Goal: Information Seeking & Learning: Learn about a topic

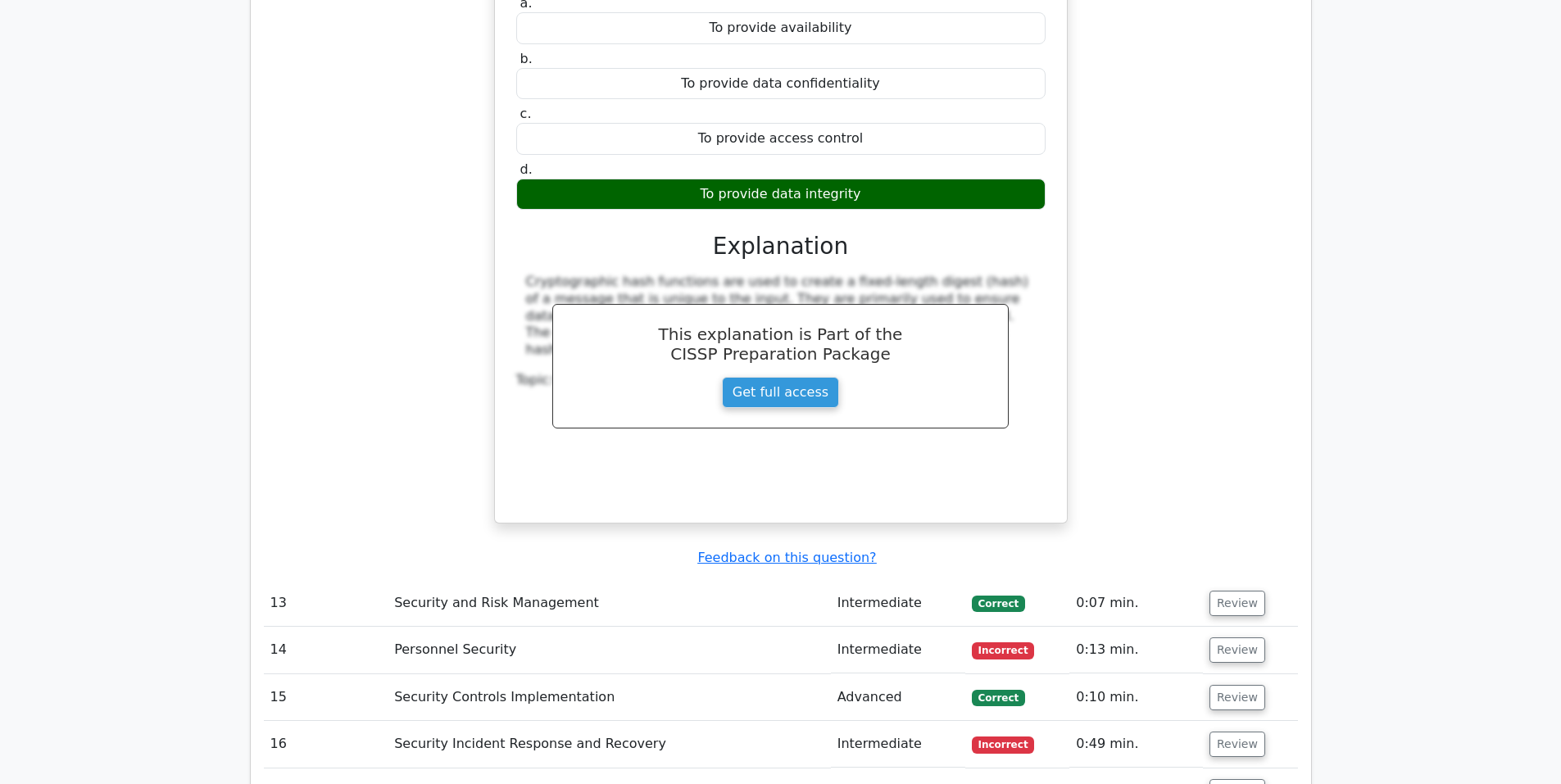
scroll to position [10509, 0]
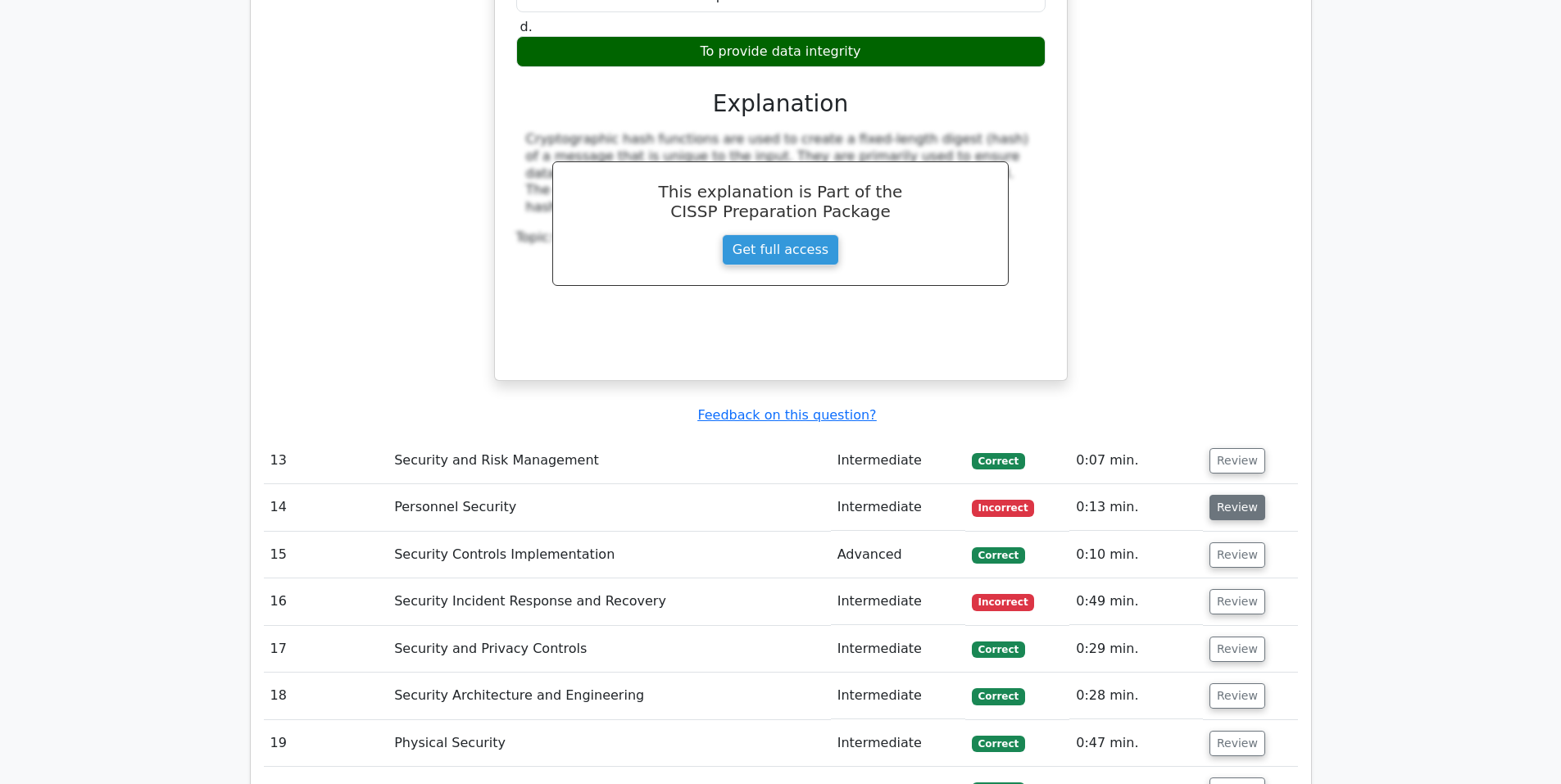
click at [1223, 495] on button "Review" at bounding box center [1237, 507] width 56 height 25
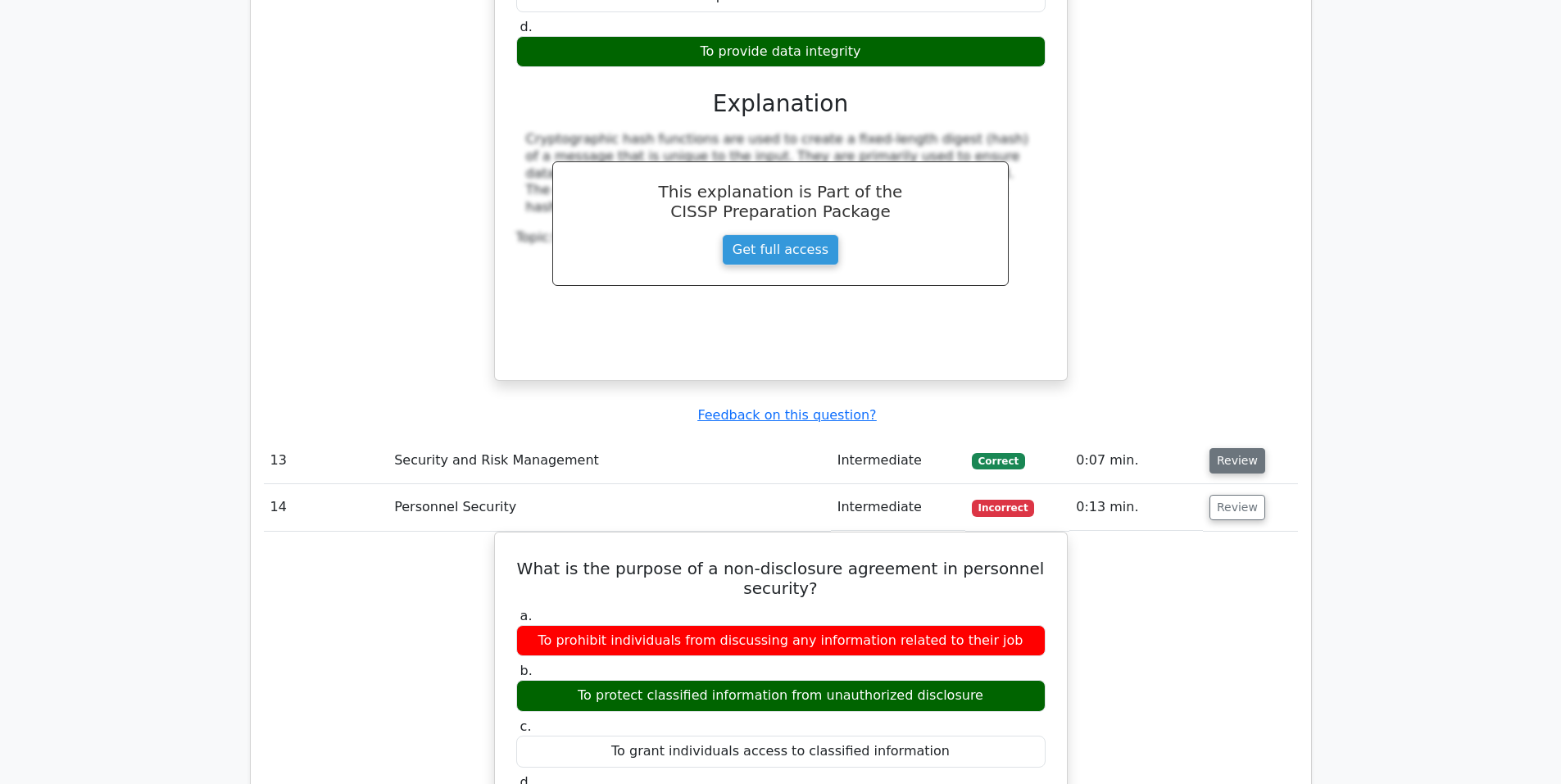
click at [1226, 448] on button "Review" at bounding box center [1237, 460] width 56 height 25
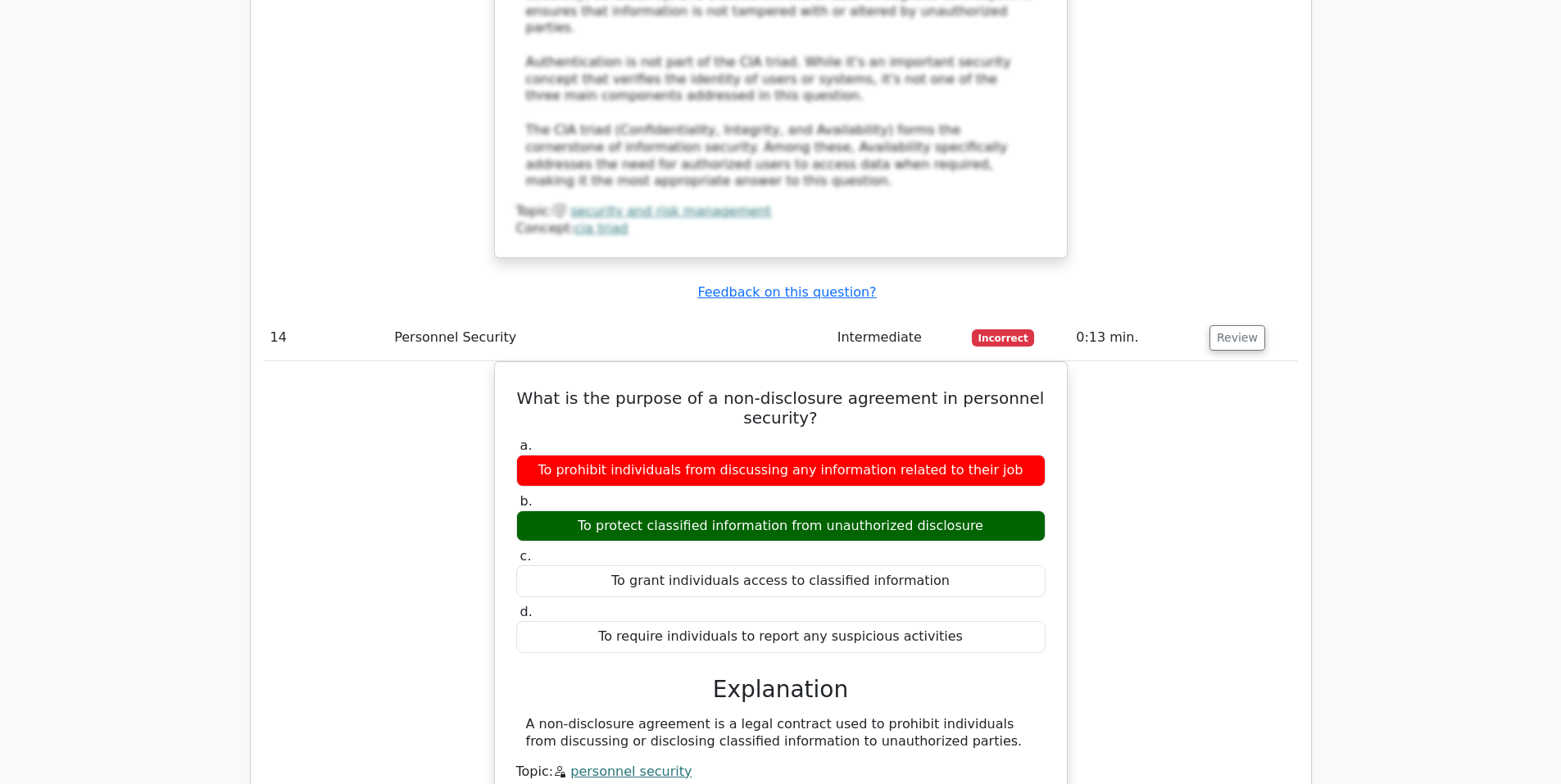
scroll to position [11737, 0]
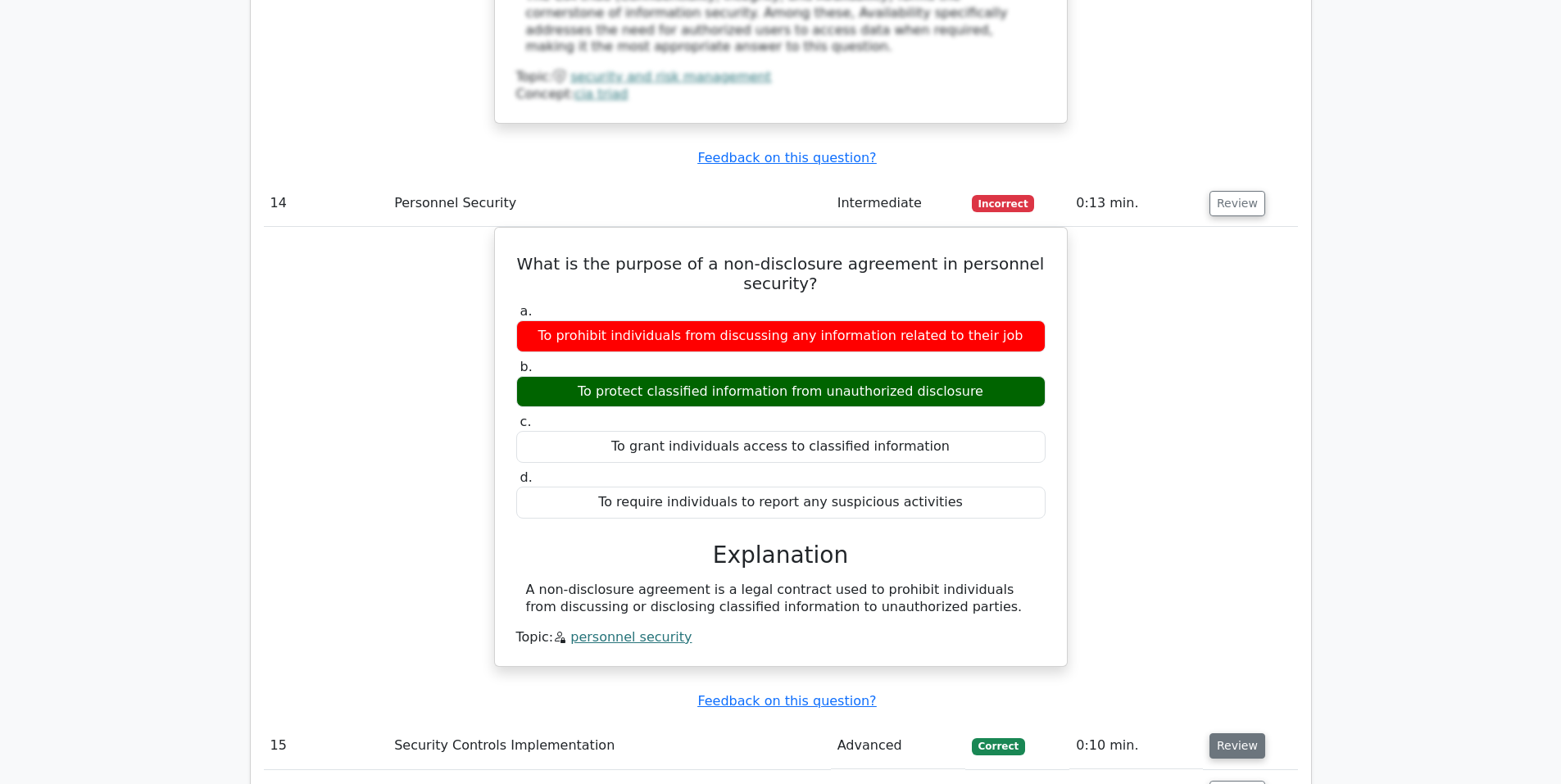
click at [1242, 733] on button "Review" at bounding box center [1237, 746] width 56 height 25
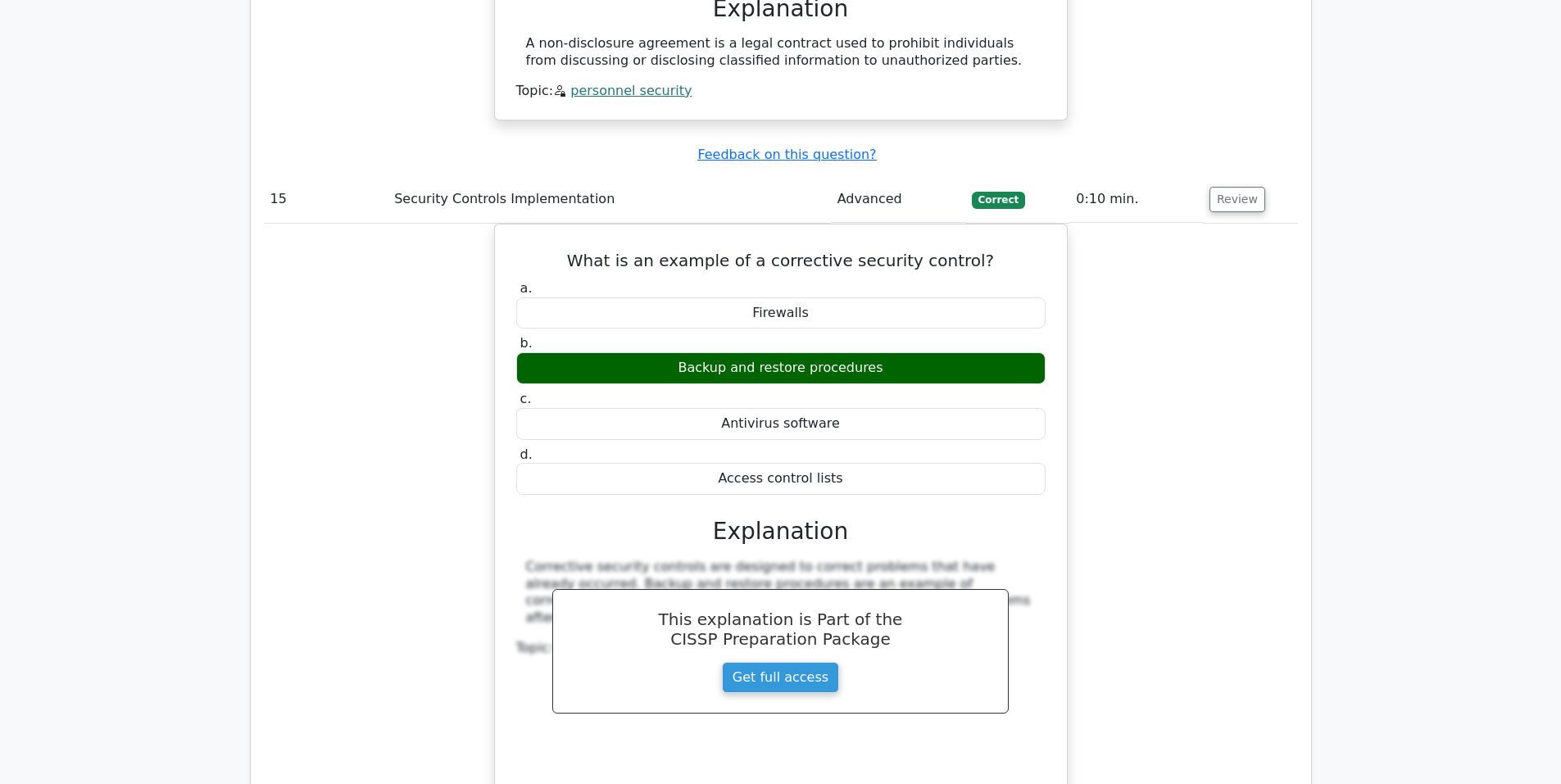
scroll to position [12556, 0]
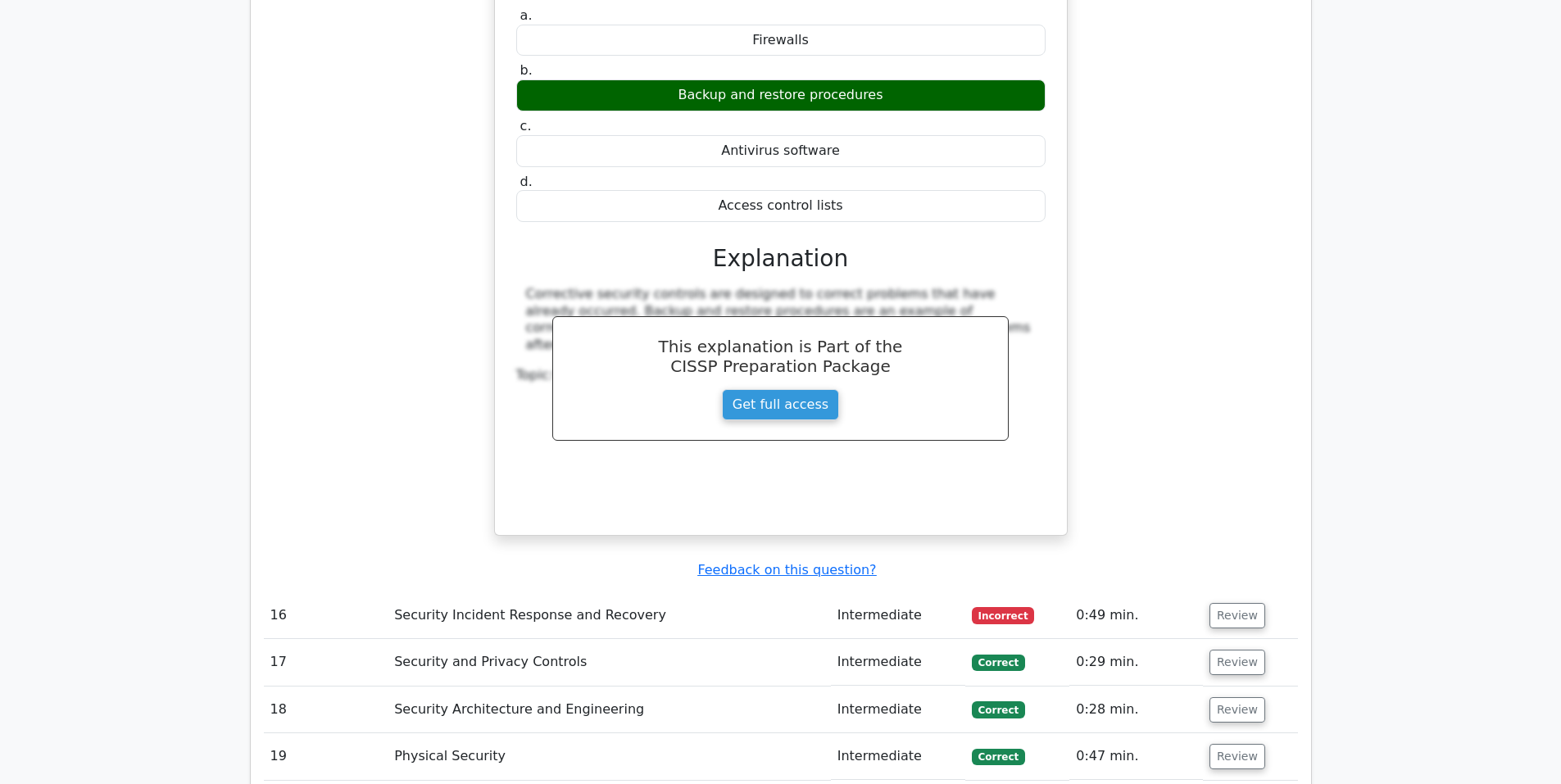
drag, startPoint x: 1229, startPoint y: 247, endPoint x: 934, endPoint y: 247, distance: 295.0
click at [1228, 602] on button "Review" at bounding box center [1237, 615] width 56 height 25
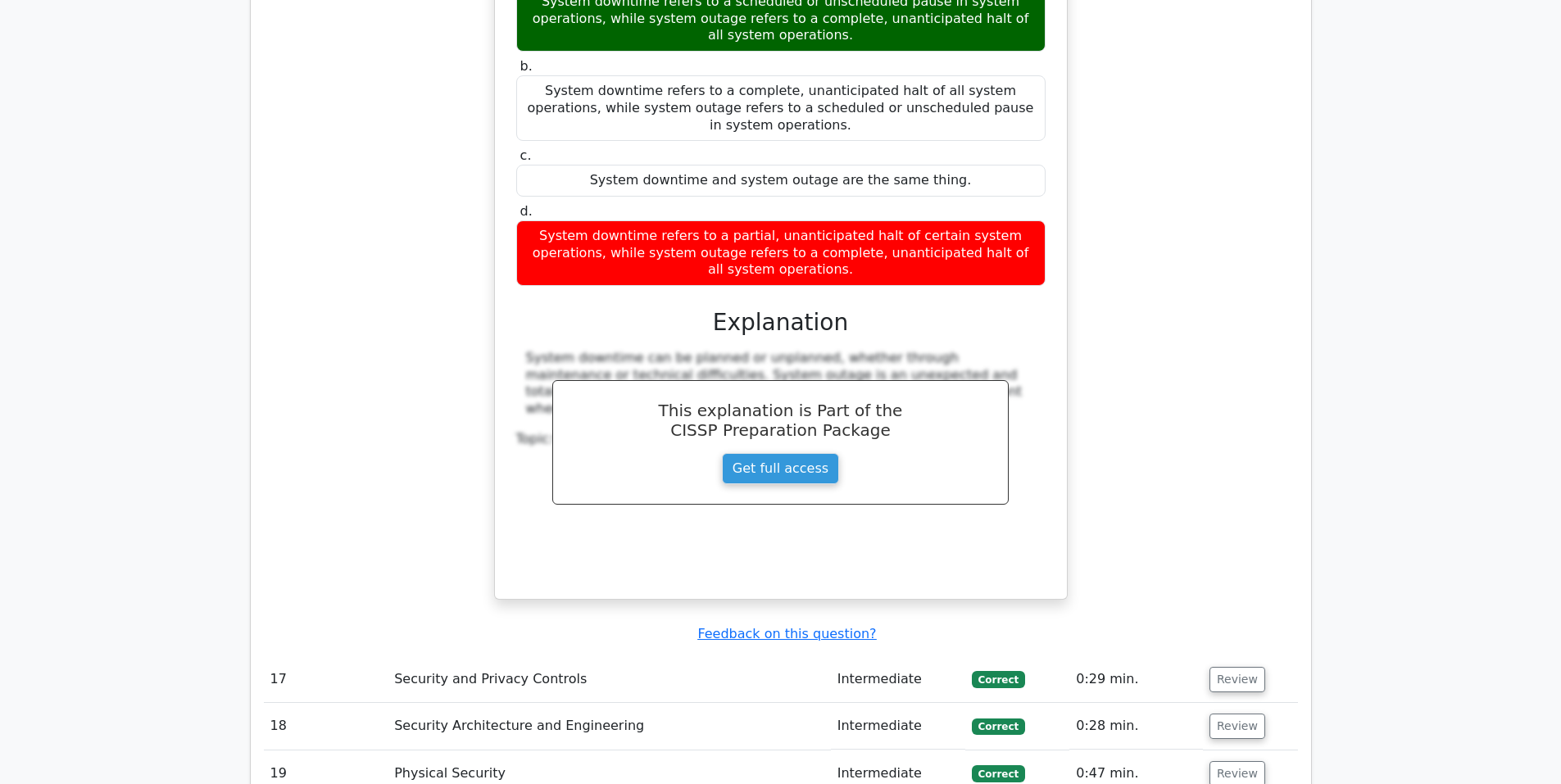
scroll to position [13512, 0]
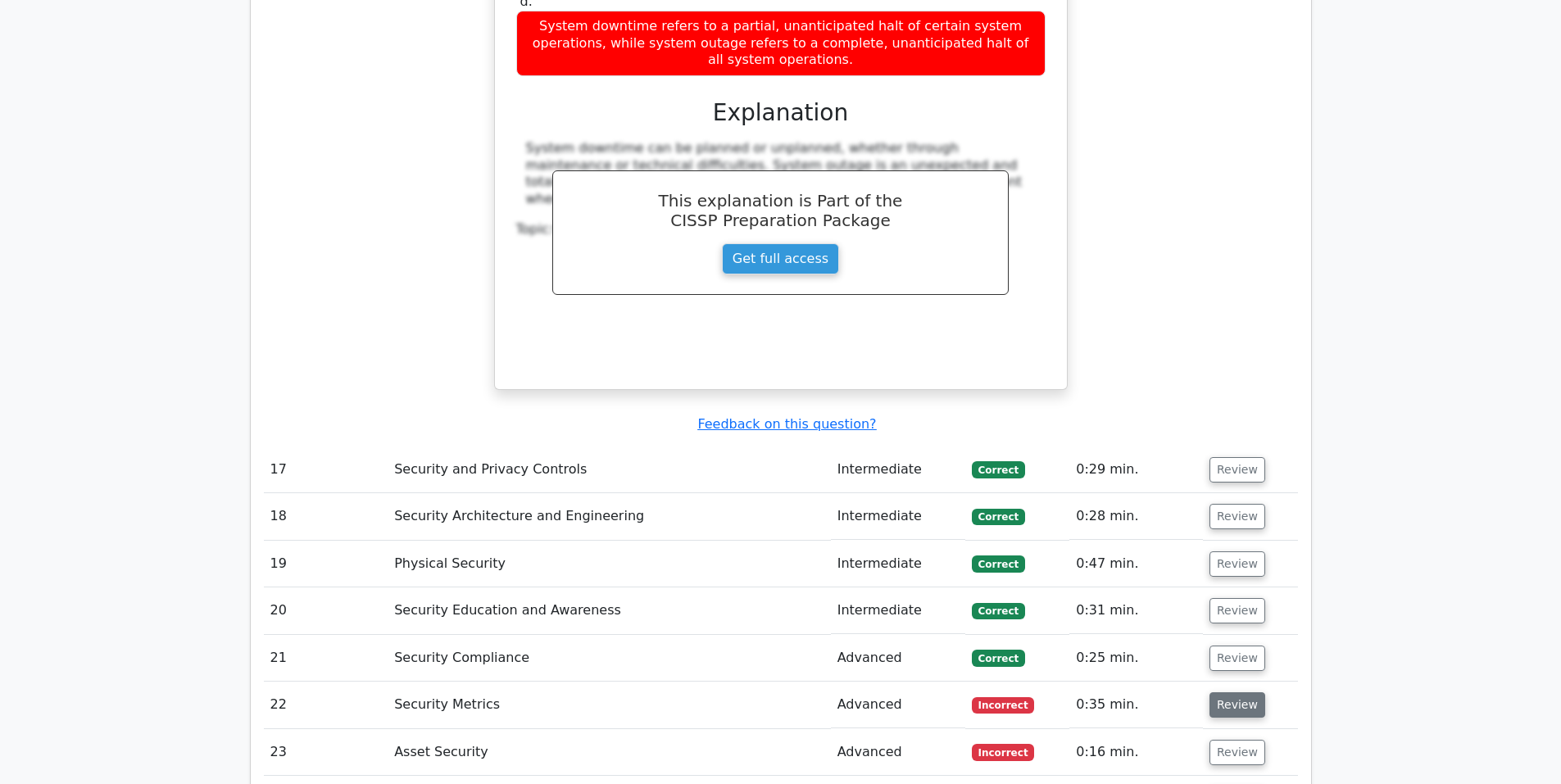
drag, startPoint x: 1233, startPoint y: 282, endPoint x: 914, endPoint y: 291, distance: 319.1
click at [1232, 692] on button "Review" at bounding box center [1237, 704] width 56 height 25
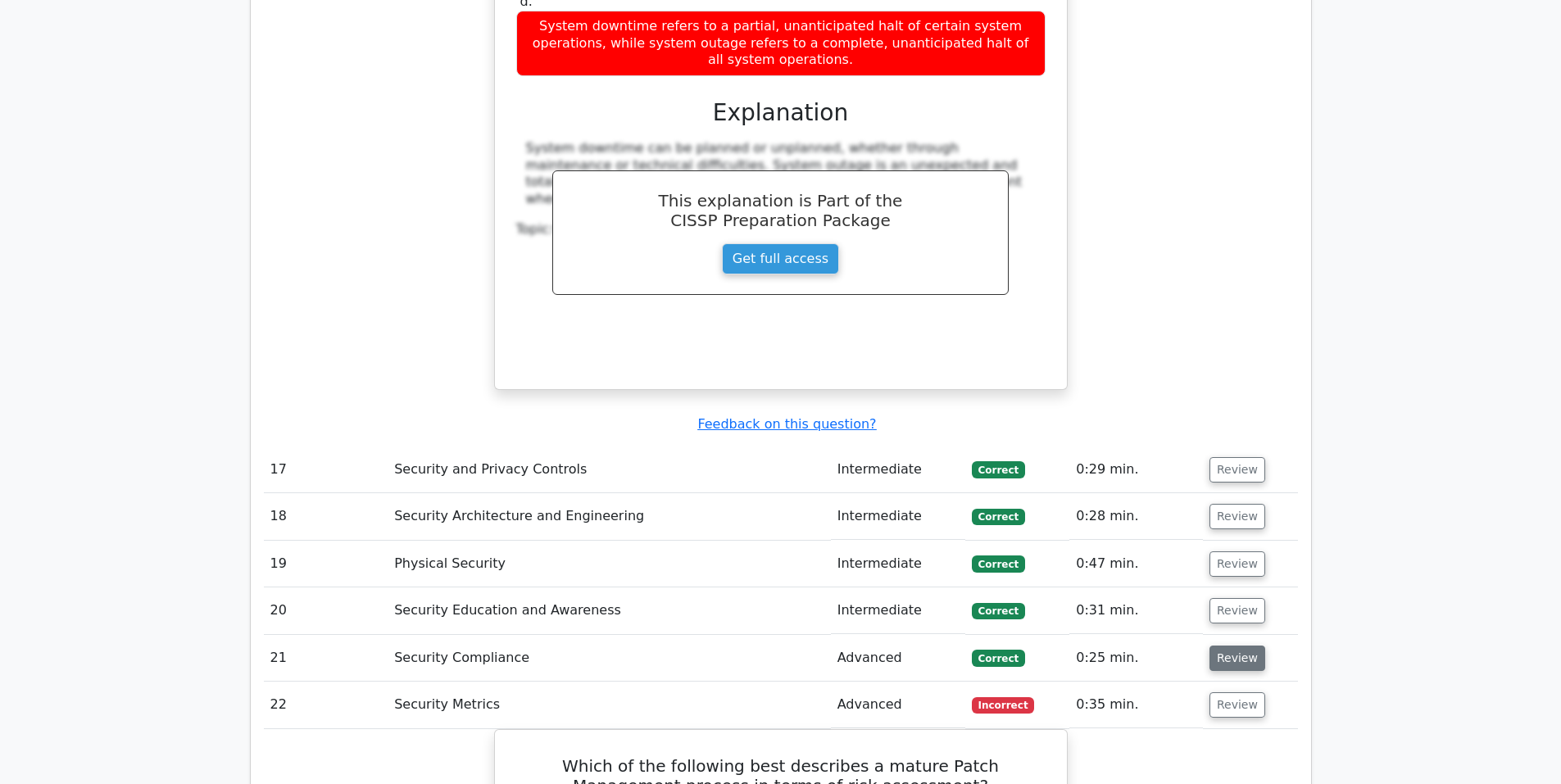
click at [1224, 646] on button "Review" at bounding box center [1237, 658] width 56 height 25
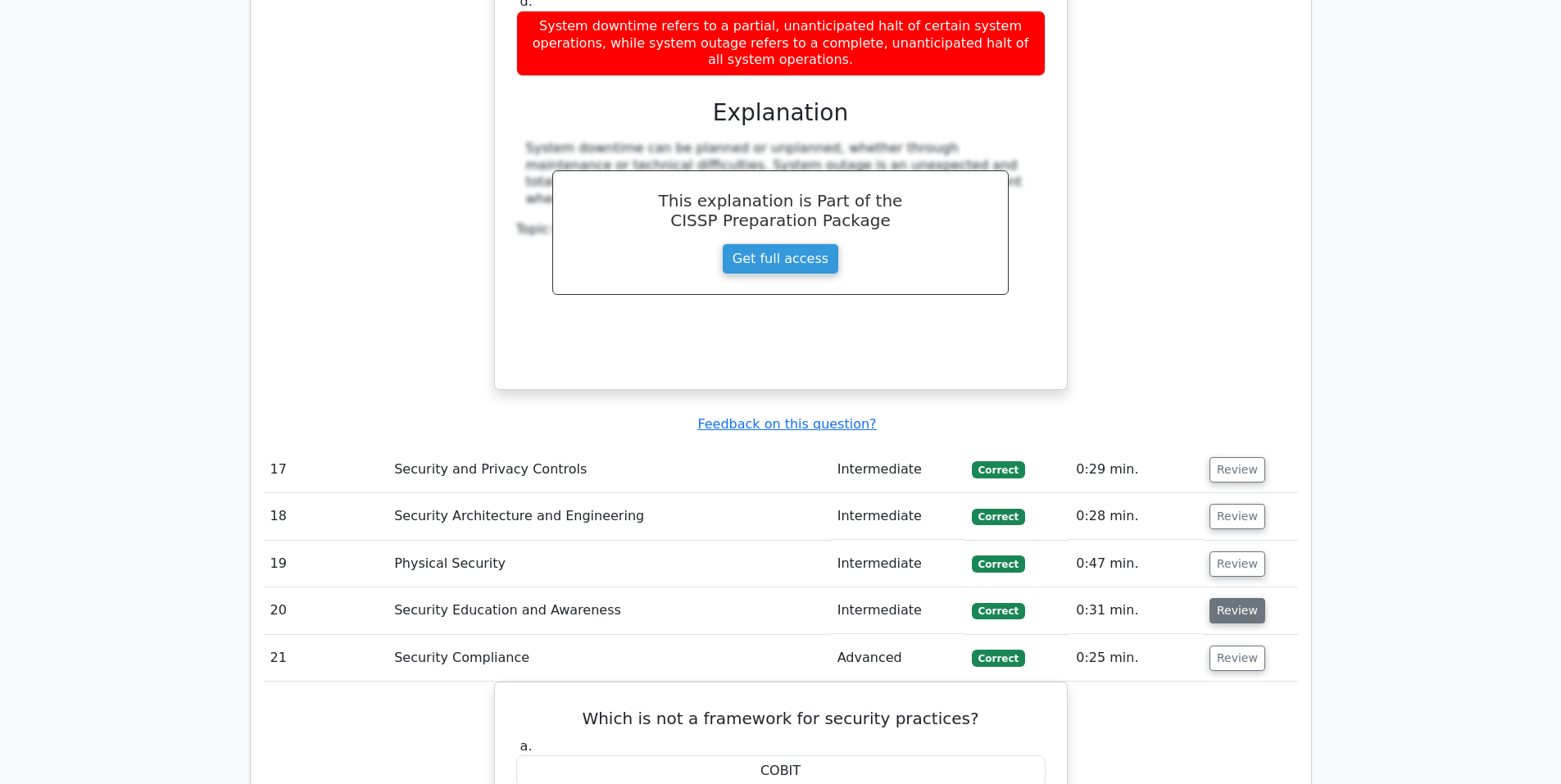
click at [1236, 598] on button "Review" at bounding box center [1237, 610] width 56 height 25
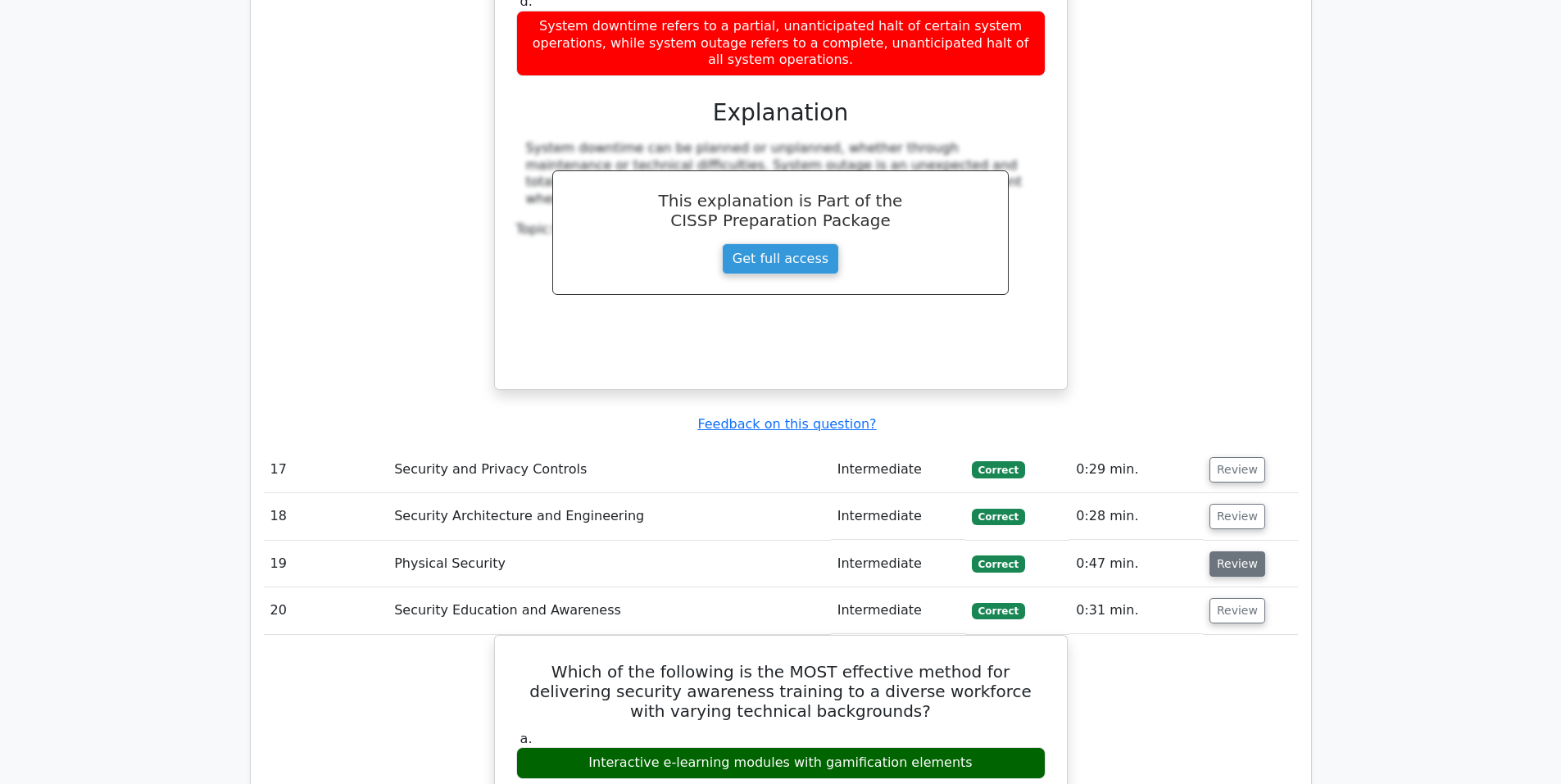
drag, startPoint x: 1251, startPoint y: 139, endPoint x: 1240, endPoint y: 139, distance: 11.0
click at [1249, 551] on button "Review" at bounding box center [1237, 564] width 56 height 25
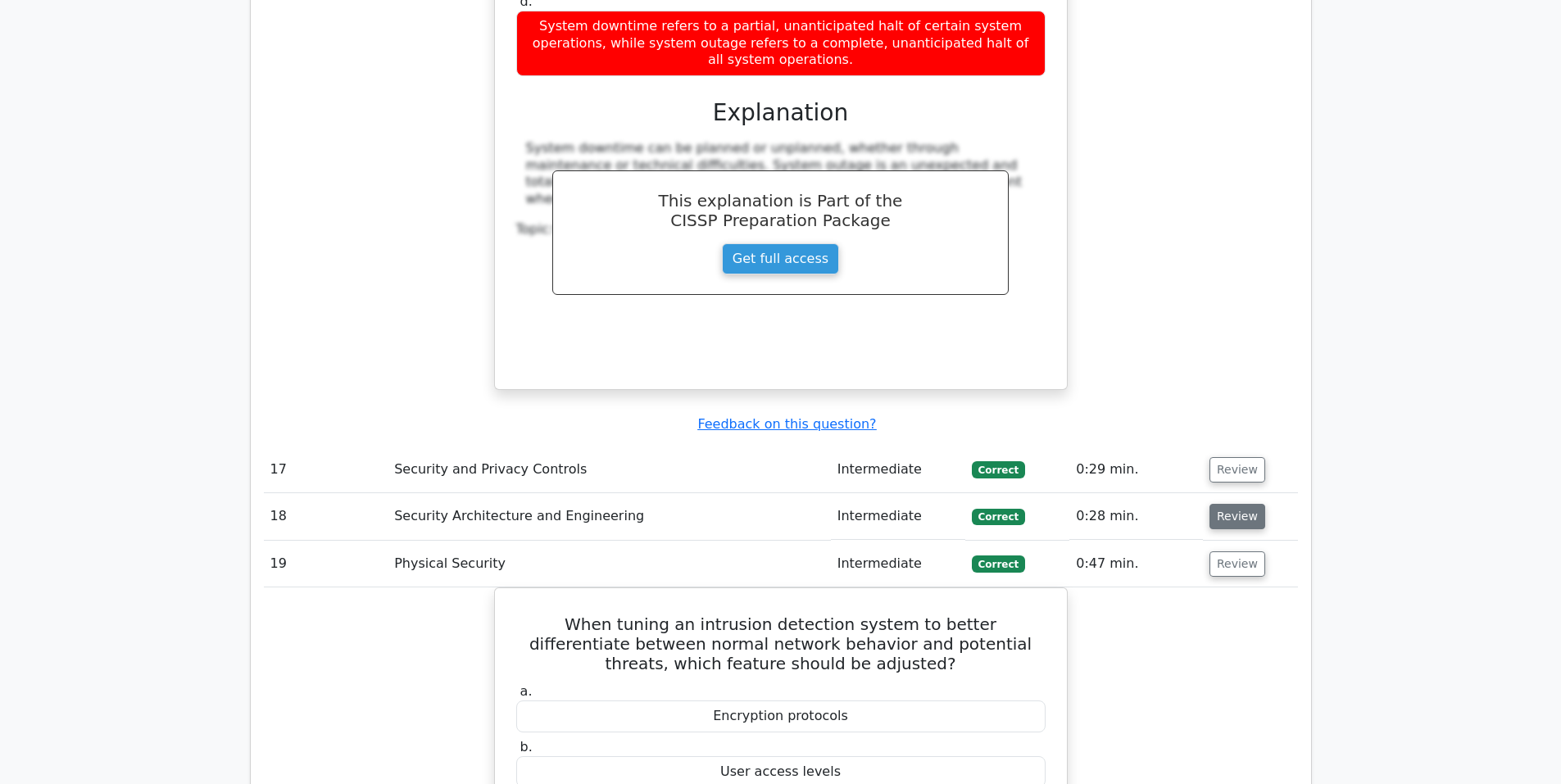
click at [1242, 503] on button "Review" at bounding box center [1237, 516] width 56 height 25
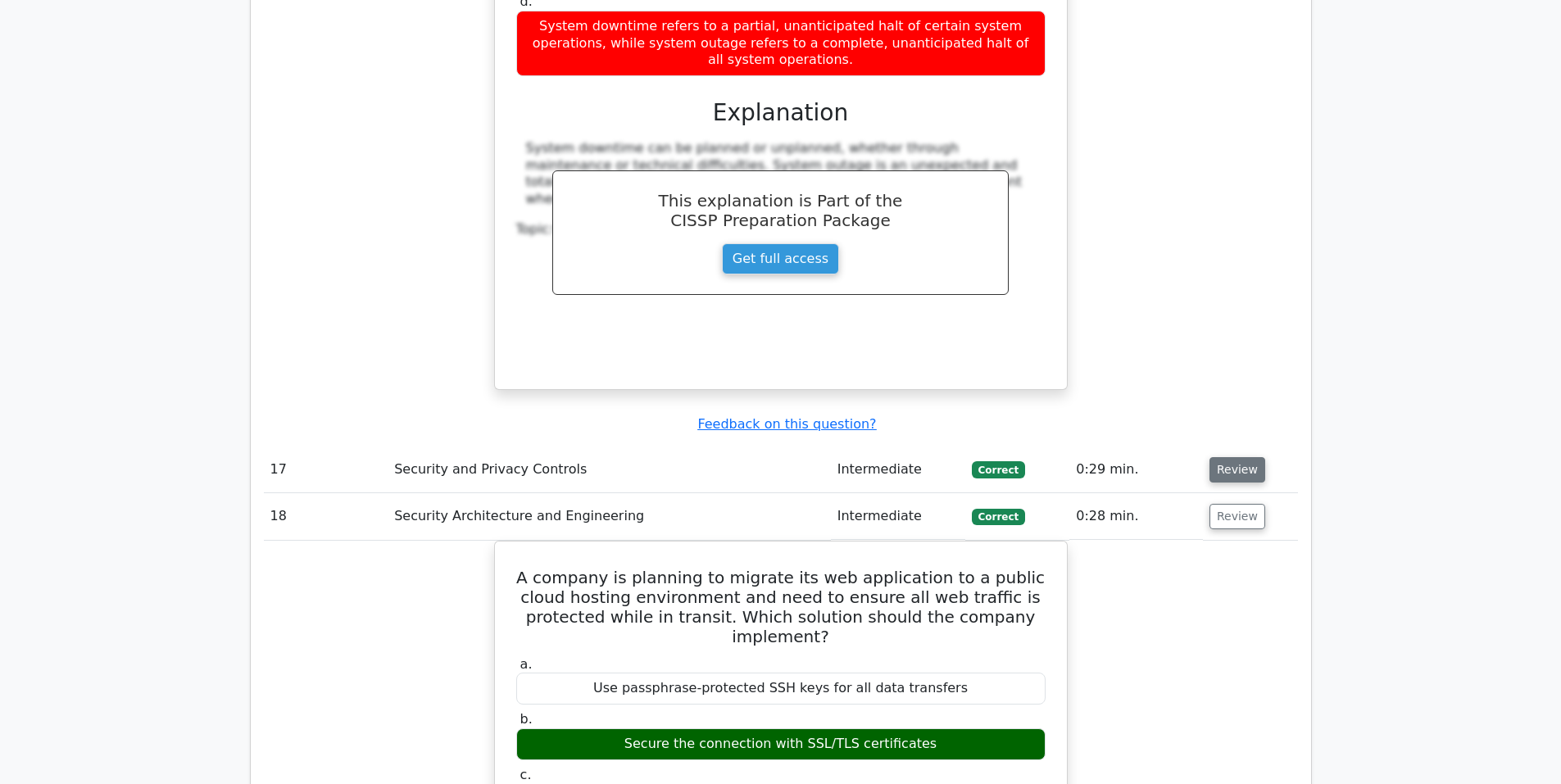
click at [1234, 457] on button "Review" at bounding box center [1237, 470] width 56 height 25
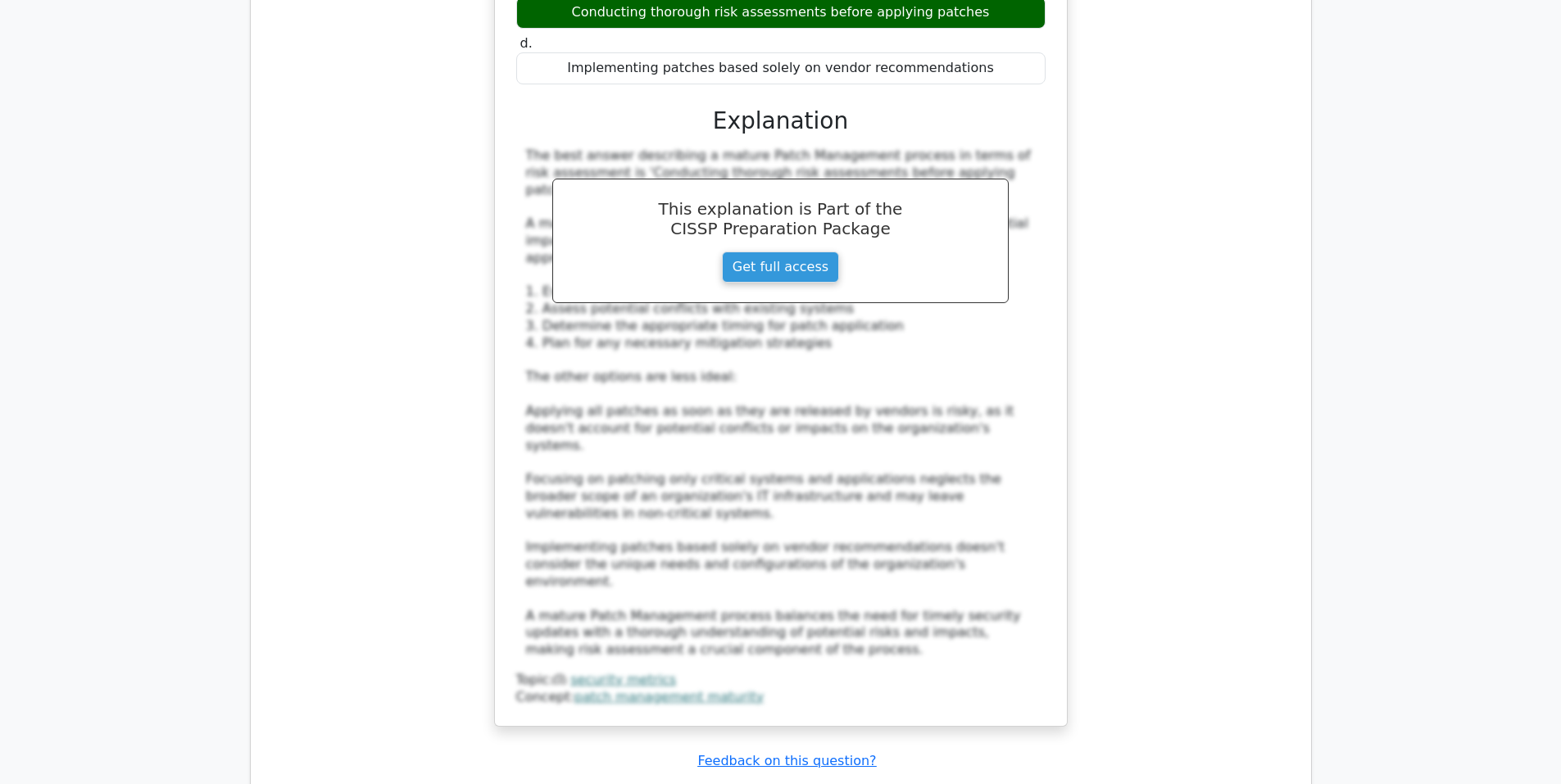
scroll to position [18698, 0]
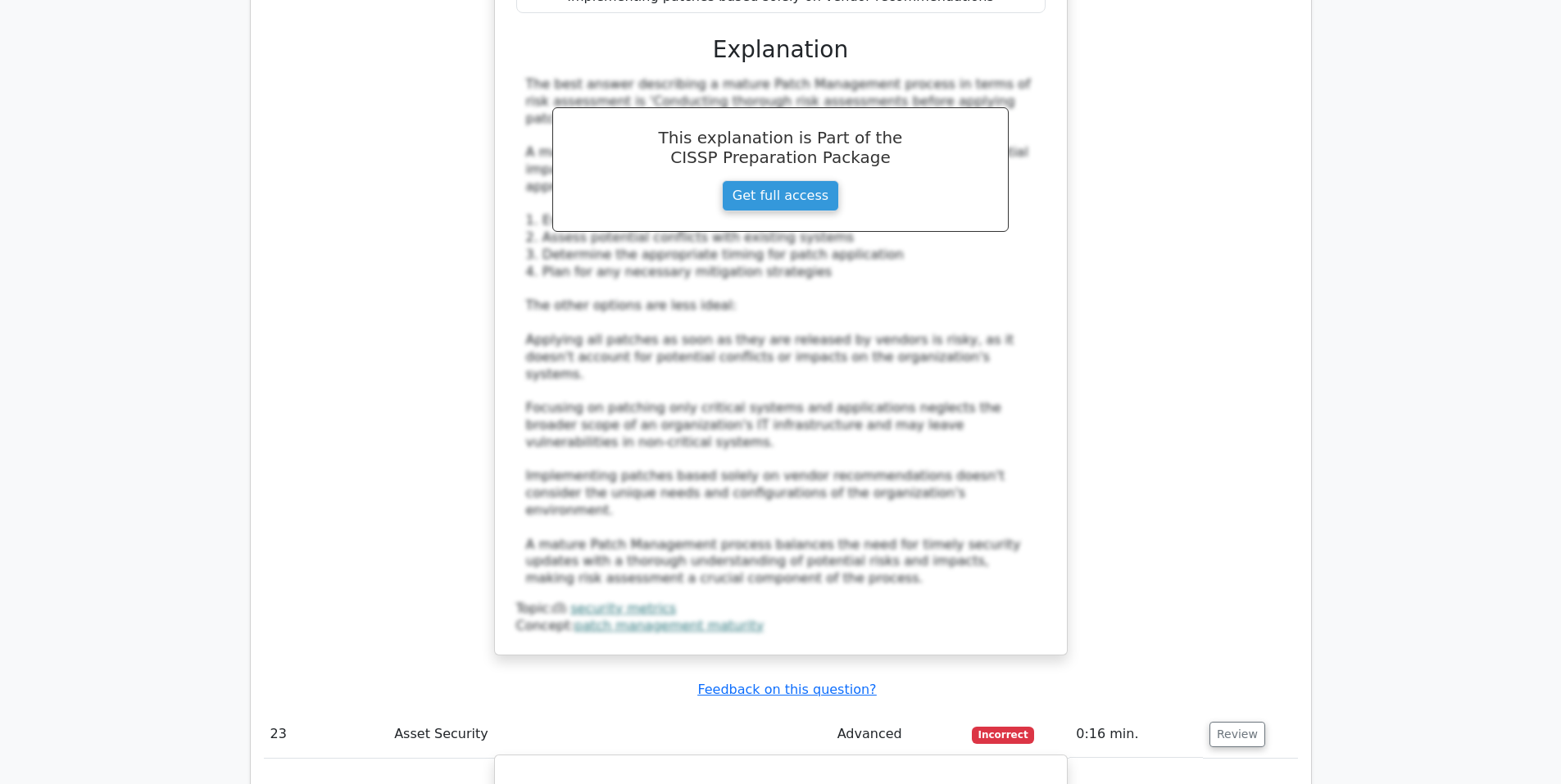
scroll to position [18972, 0]
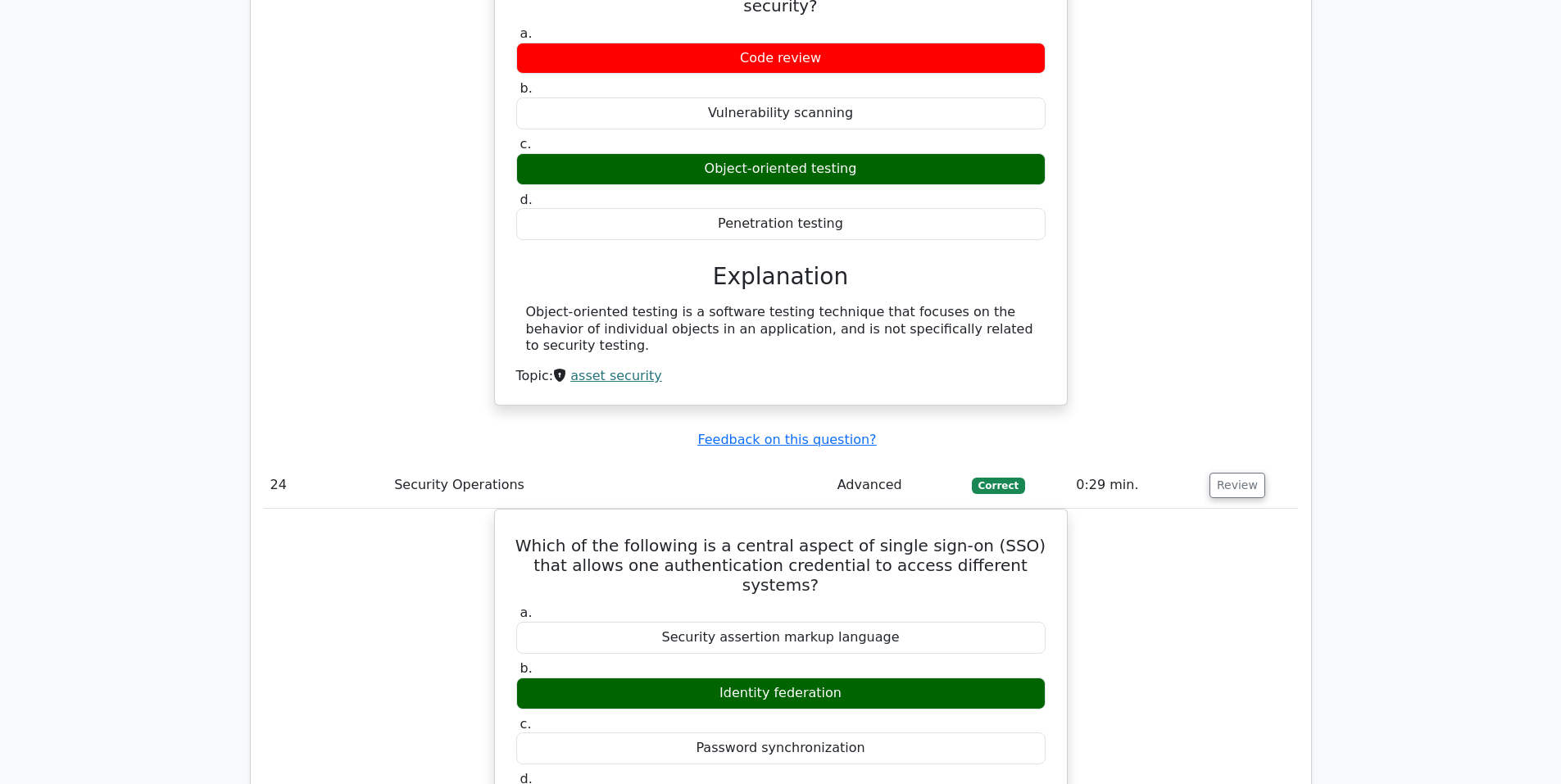
scroll to position [19790, 0]
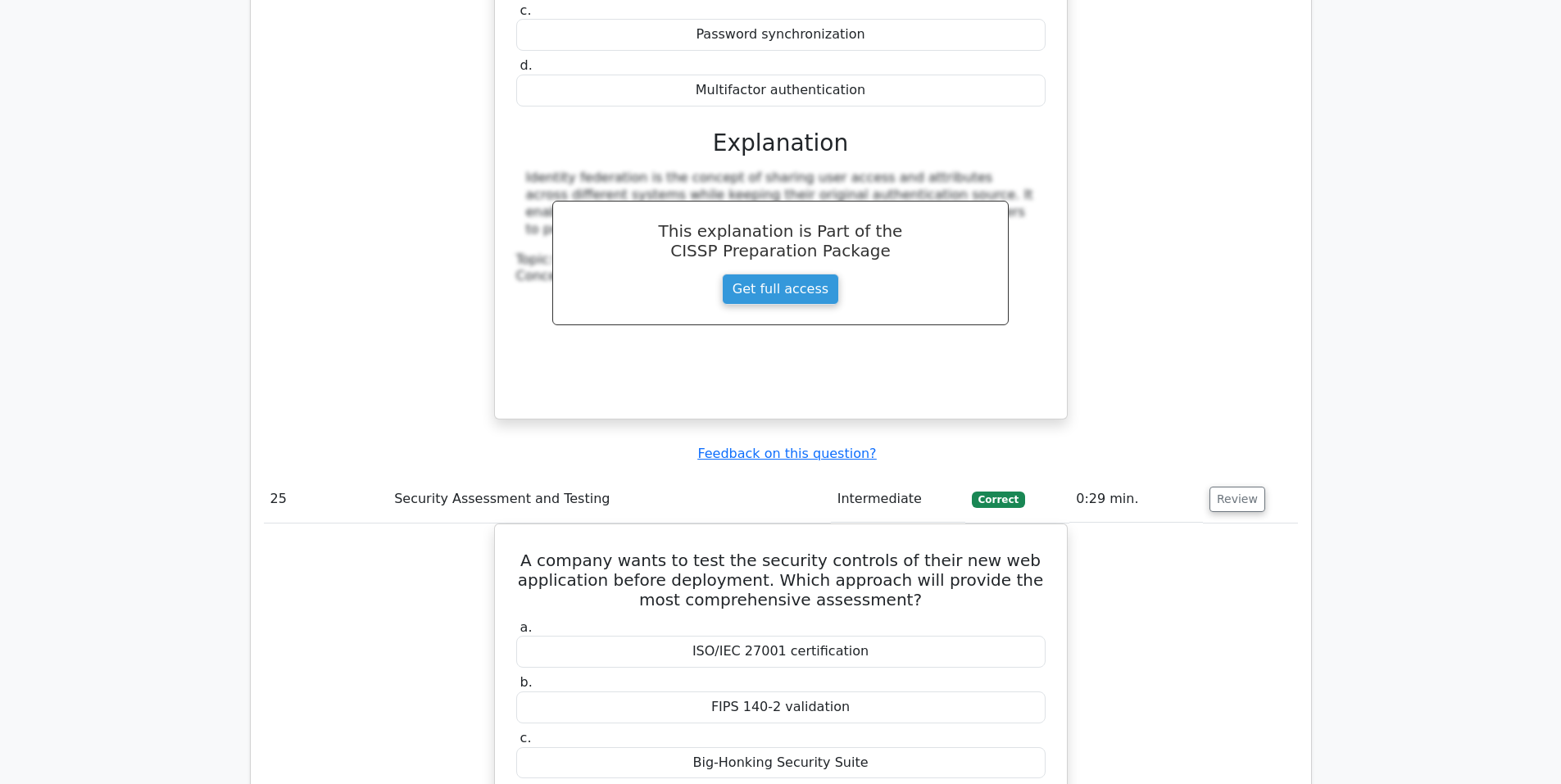
scroll to position [20472, 0]
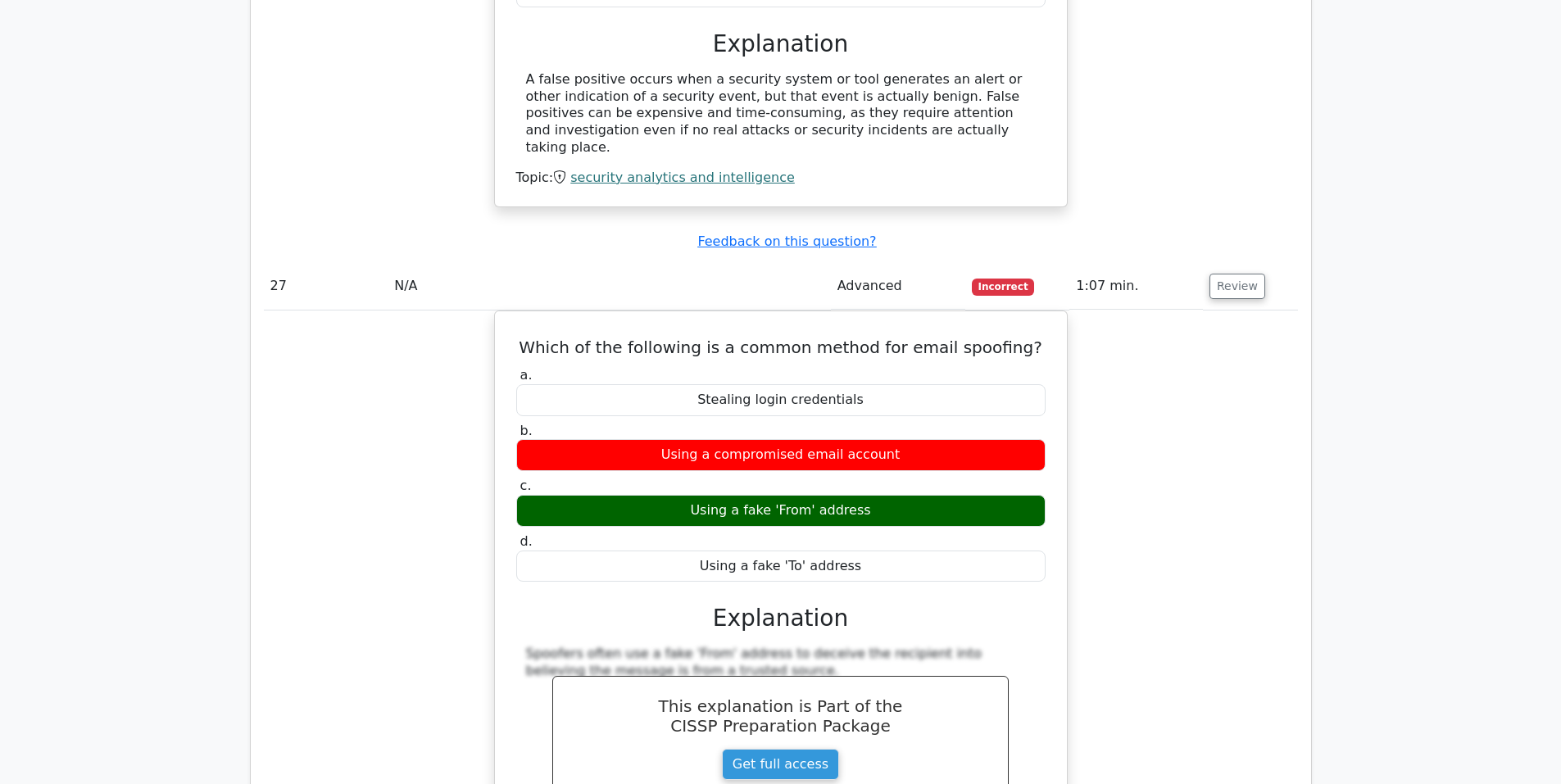
scroll to position [21973, 0]
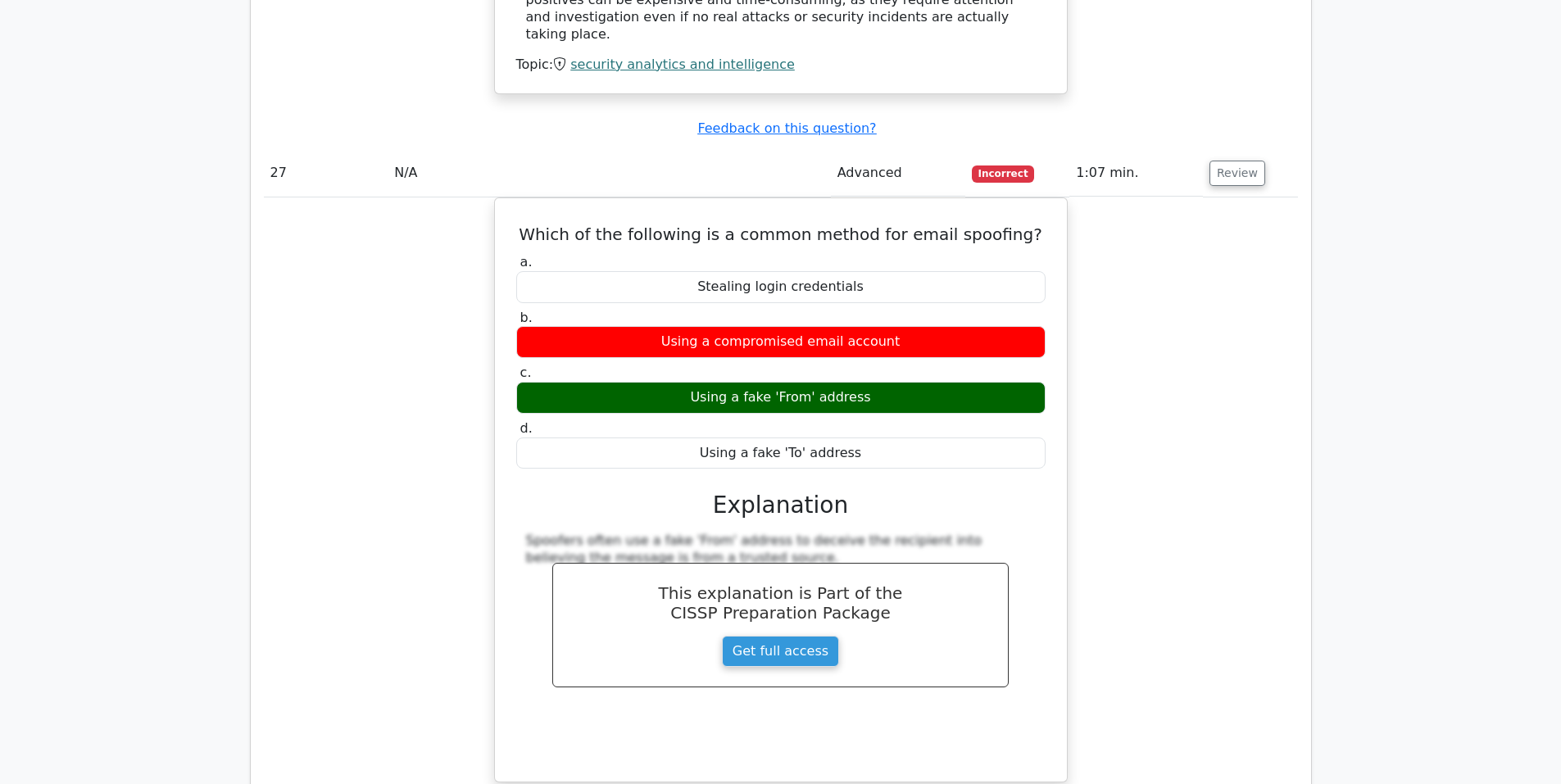
drag, startPoint x: 1232, startPoint y: 124, endPoint x: 1146, endPoint y: 136, distance: 86.8
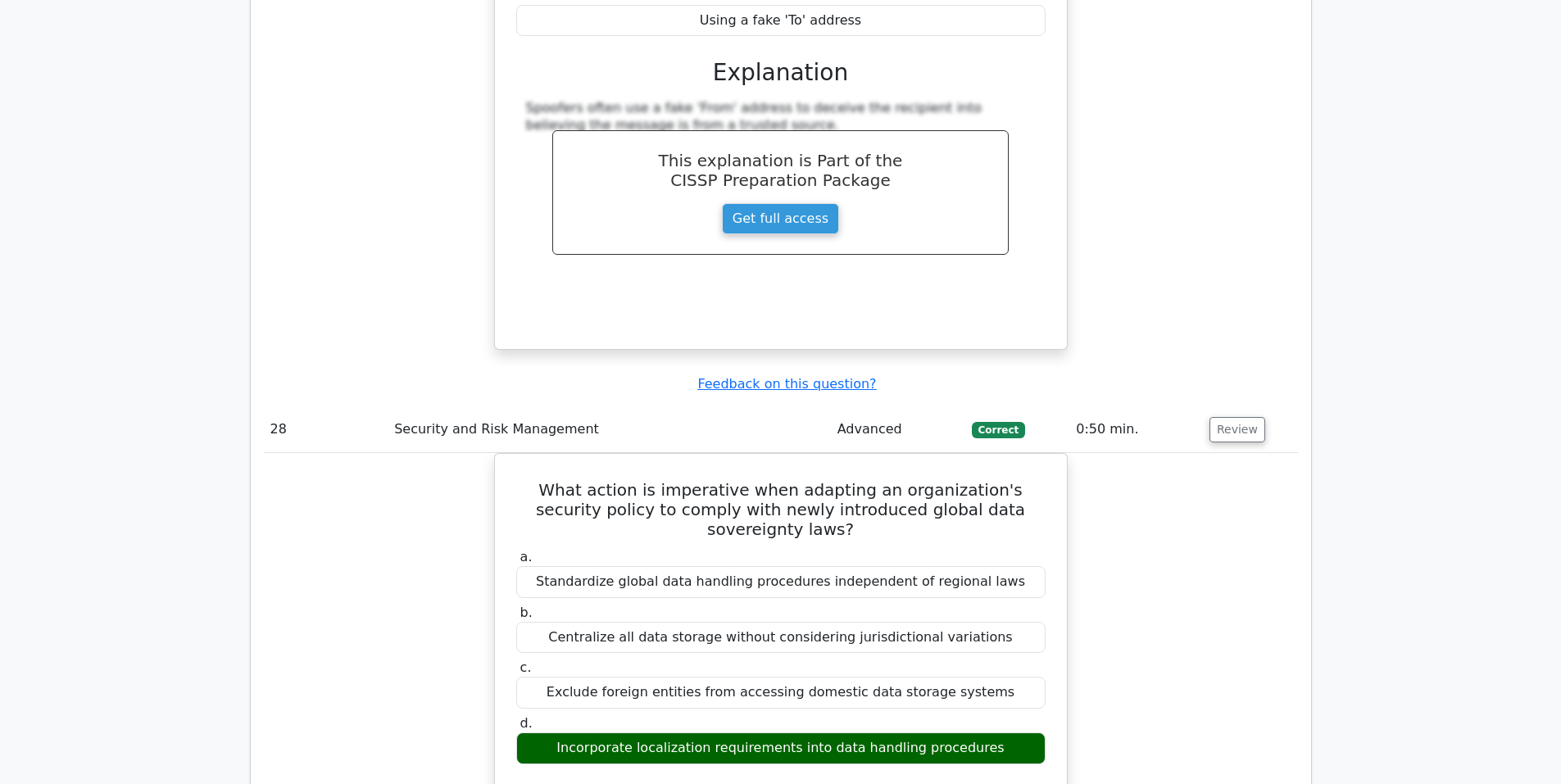
scroll to position [22520, 0]
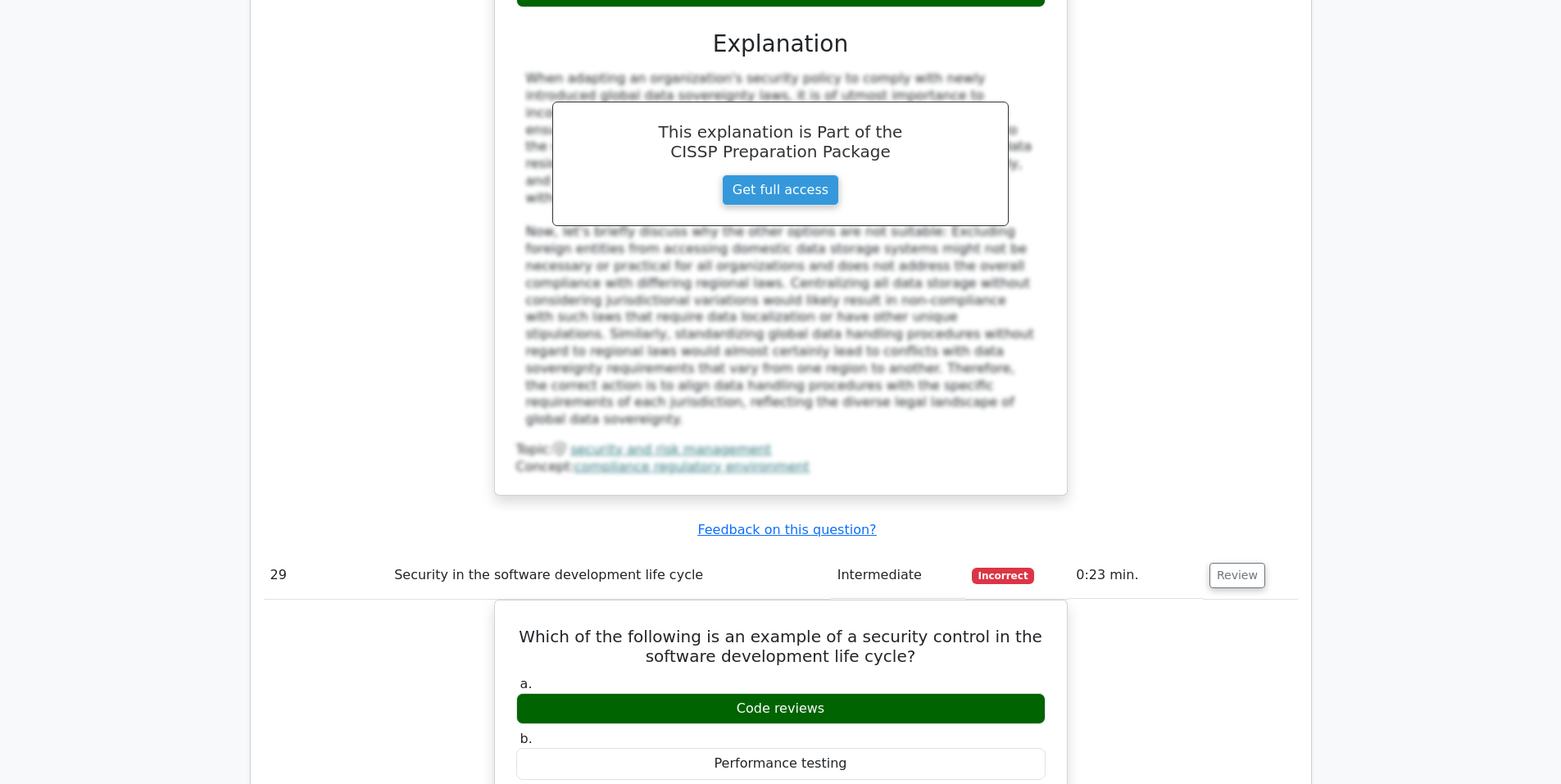
scroll to position [23202, 0]
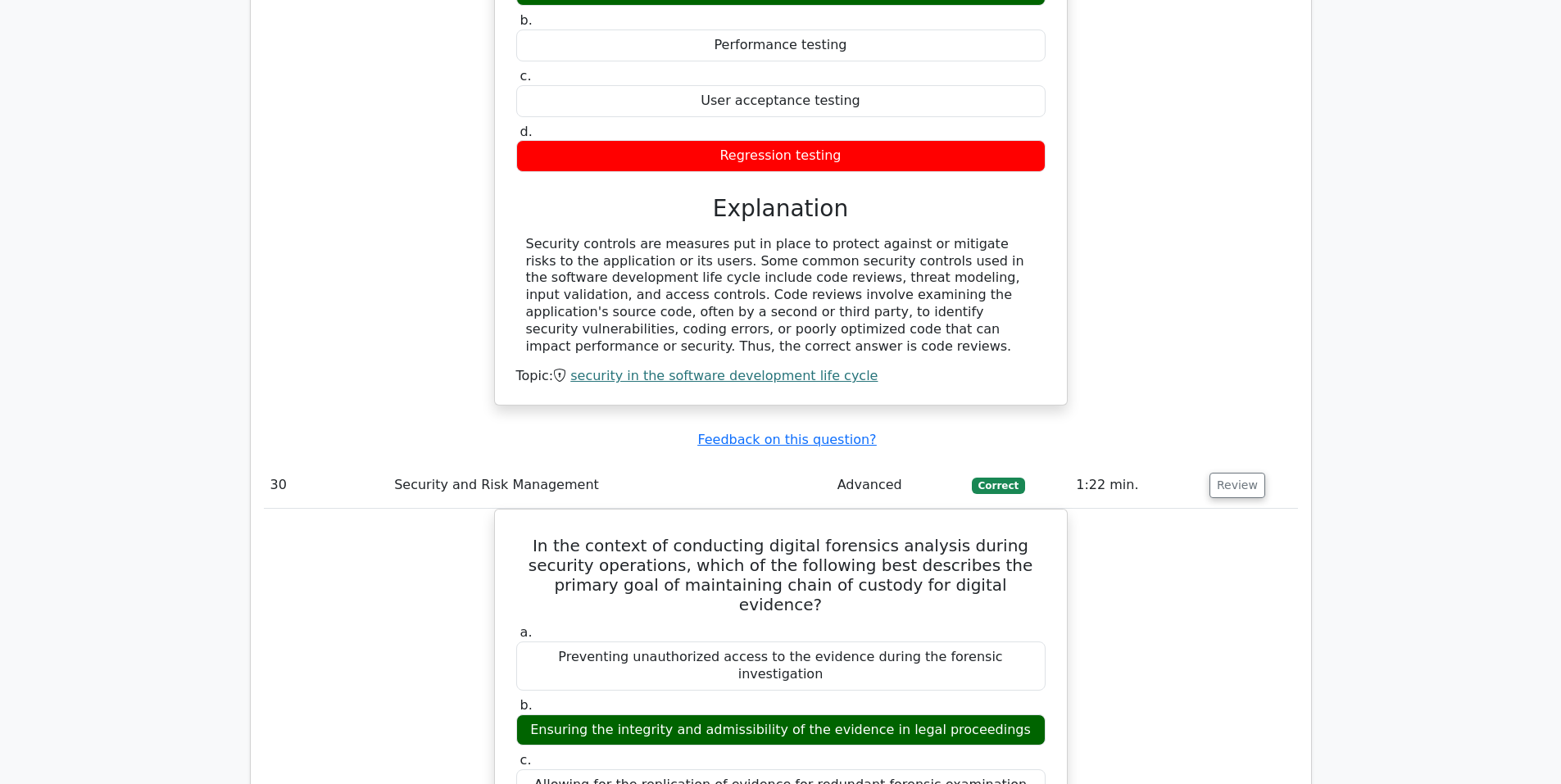
scroll to position [24265, 0]
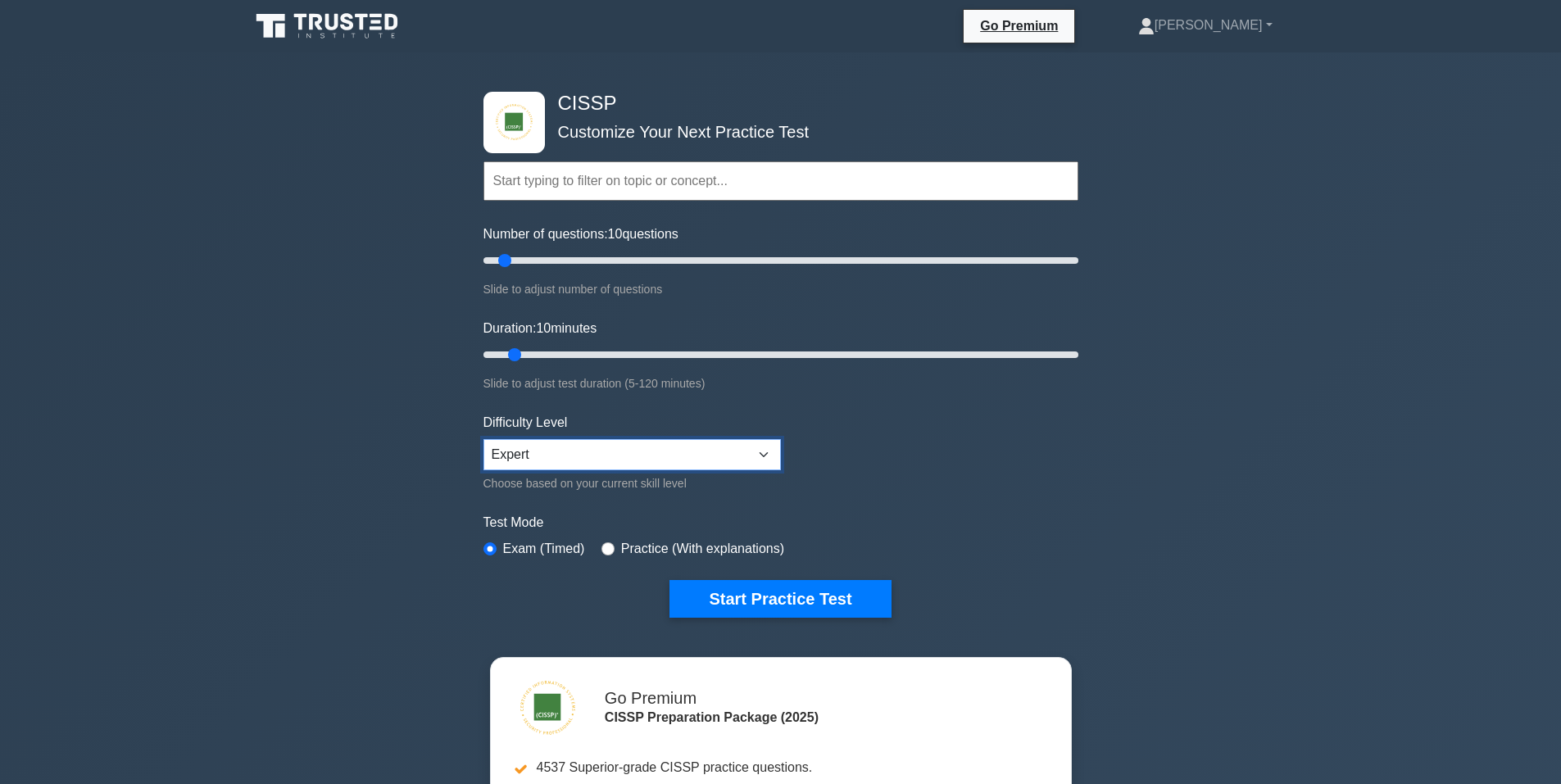
click at [610, 453] on select "Beginner Intermediate Expert" at bounding box center [632, 454] width 297 height 31
select select "beginner"
click at [483, 439] on select "Beginner Intermediate Expert" at bounding box center [632, 454] width 297 height 31
click at [763, 590] on button "Start Practice Test" at bounding box center [780, 598] width 221 height 37
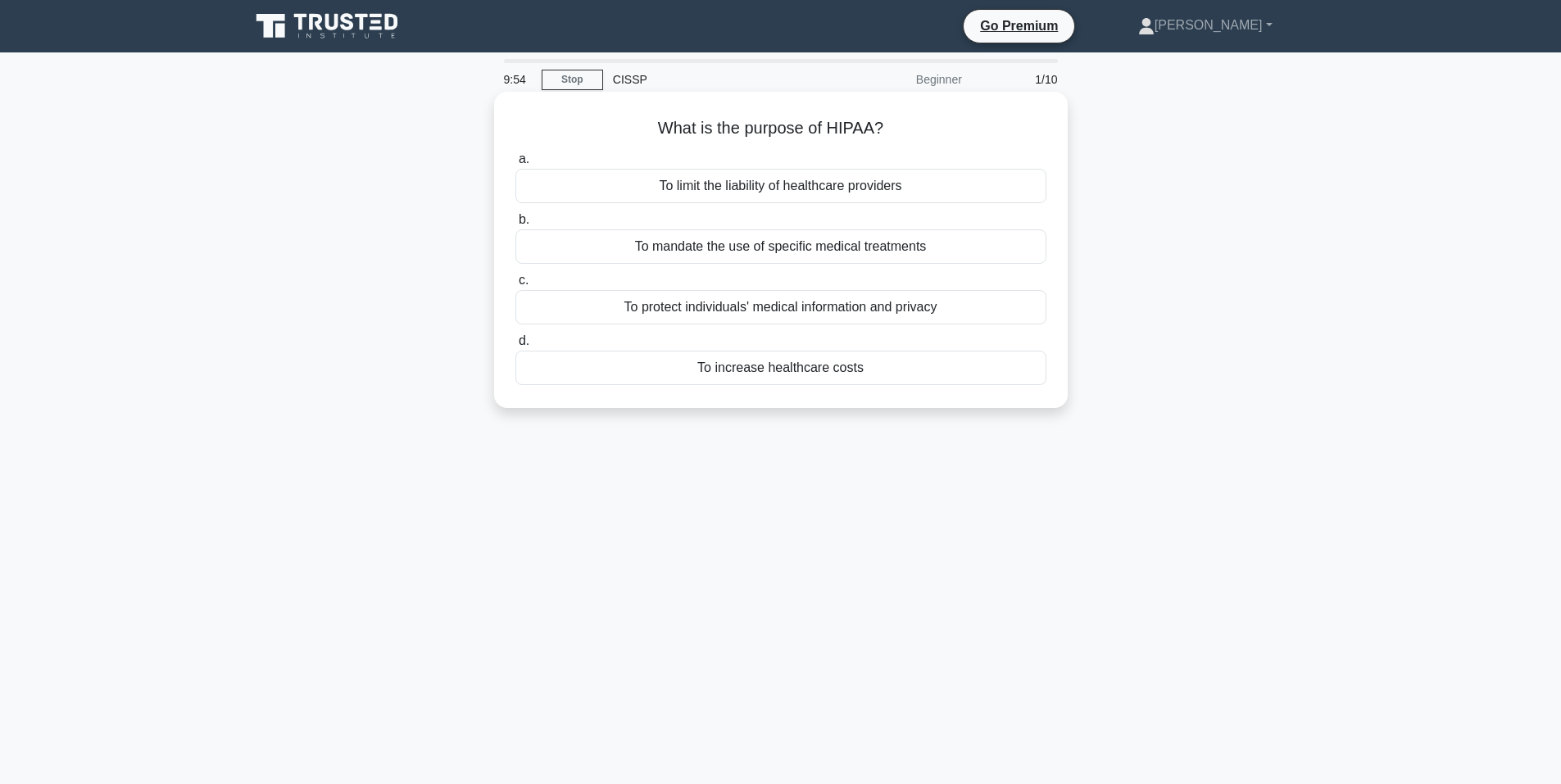
click at [783, 305] on div "To protect individuals' medical information and privacy" at bounding box center [780, 307] width 531 height 35
click at [515, 285] on input "c. To protect individuals' medical information and privacy" at bounding box center [515, 280] width 0 height 11
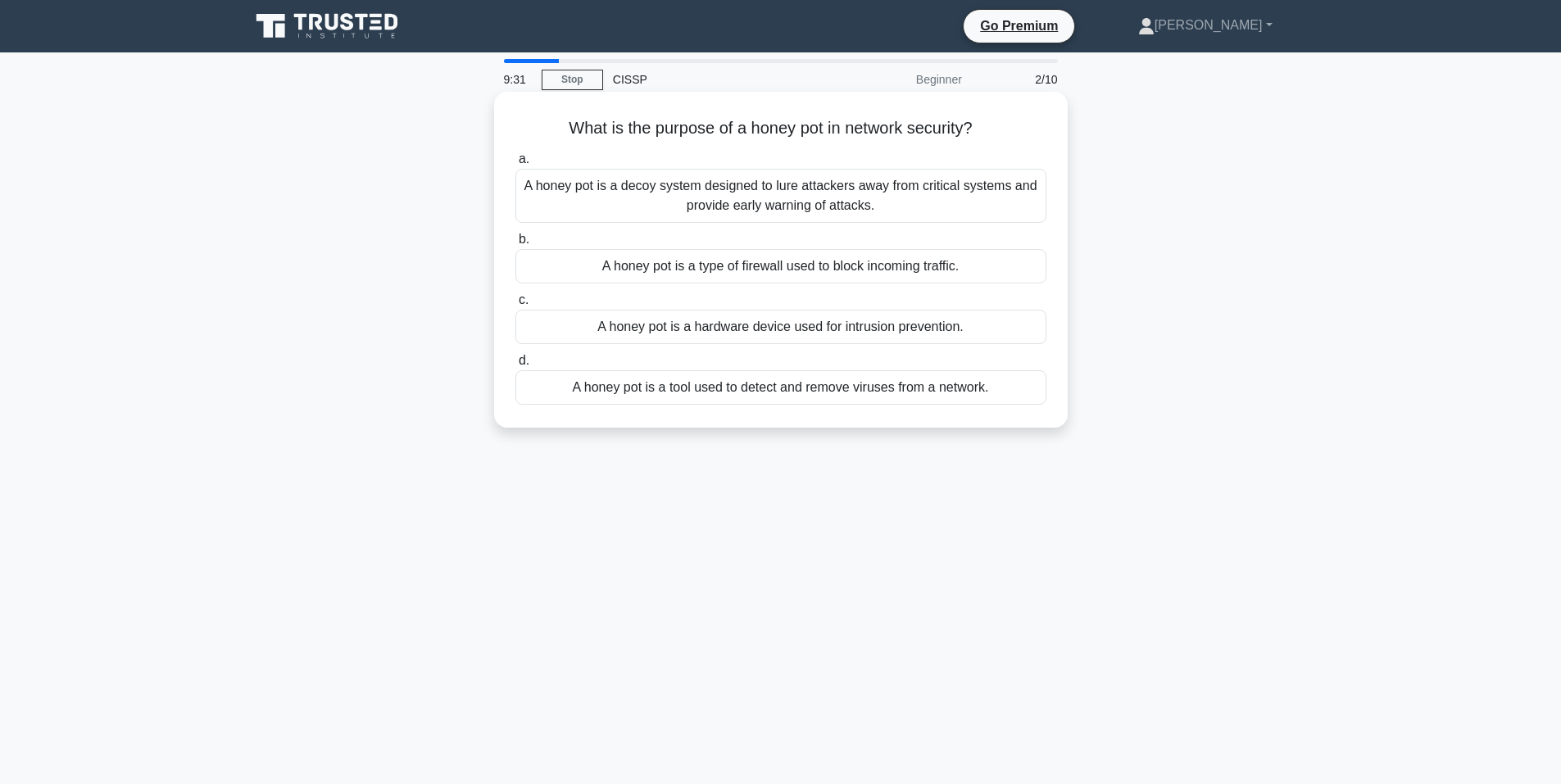
click at [795, 208] on div "A honey pot is a decoy system designed to lure attackers away from critical sys…" at bounding box center [780, 196] width 531 height 54
click at [515, 164] on input "a. A honey pot is a decoy system designed to lure attackers away from critical …" at bounding box center [515, 159] width 0 height 11
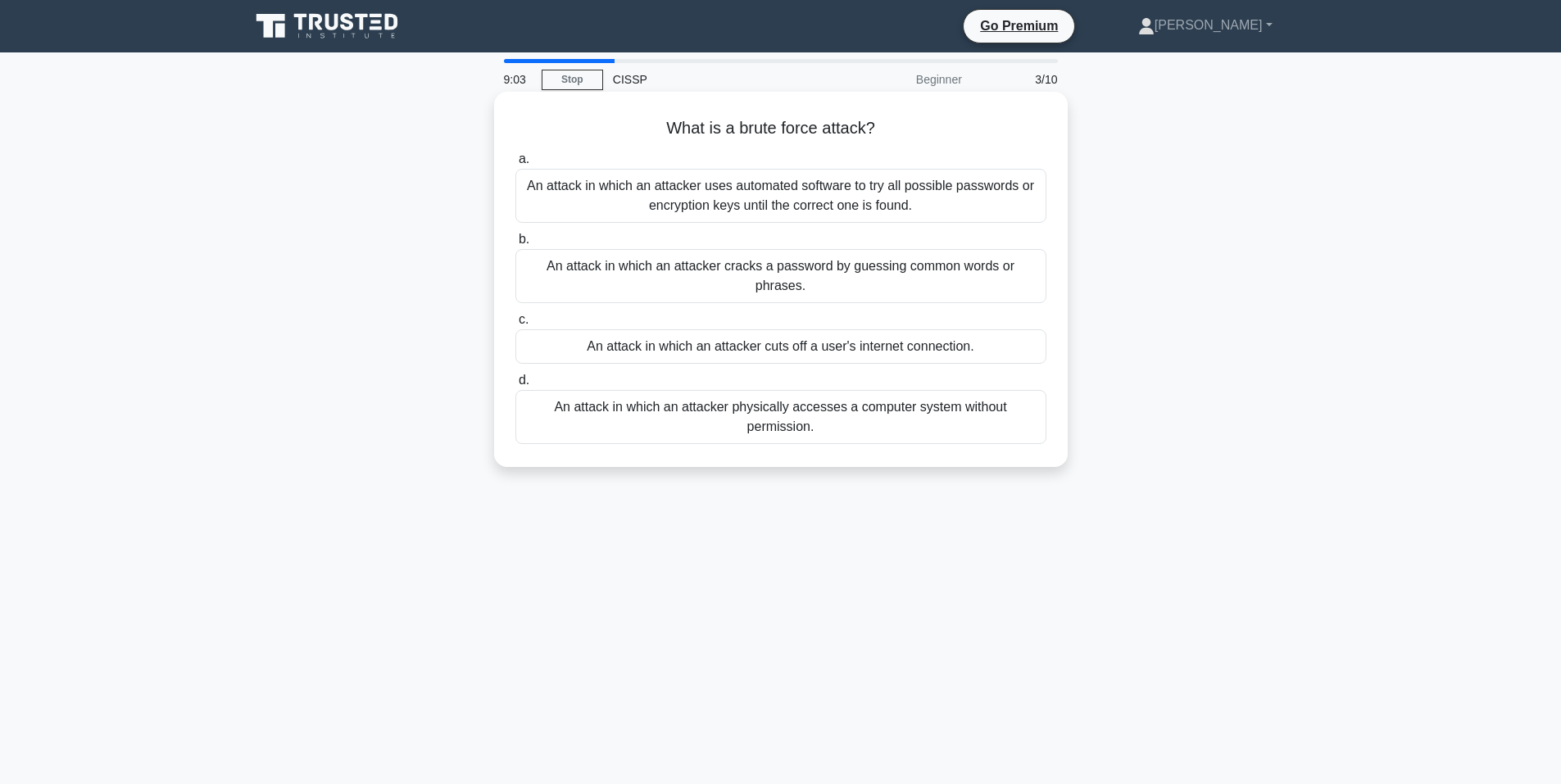
click at [807, 190] on div "An attack in which an attacker uses automated software to try all possible pass…" at bounding box center [780, 196] width 531 height 54
click at [515, 164] on input "a. An attack in which an attacker uses automated software to try all possible p…" at bounding box center [515, 159] width 0 height 11
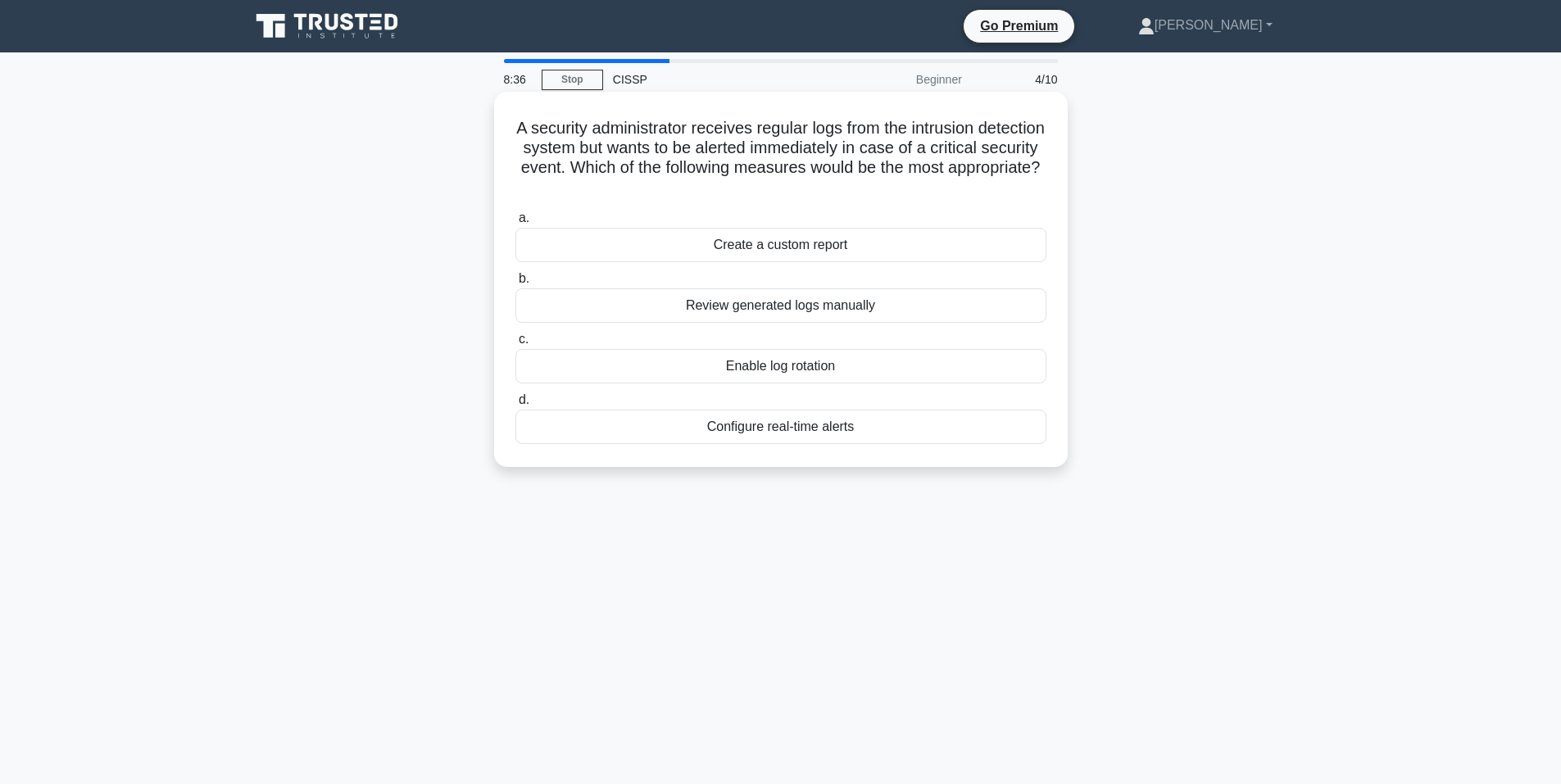
click at [795, 427] on div "Configure real-time alerts" at bounding box center [780, 427] width 531 height 35
click at [515, 405] on input "d. Configure real-time alerts" at bounding box center [515, 400] width 0 height 11
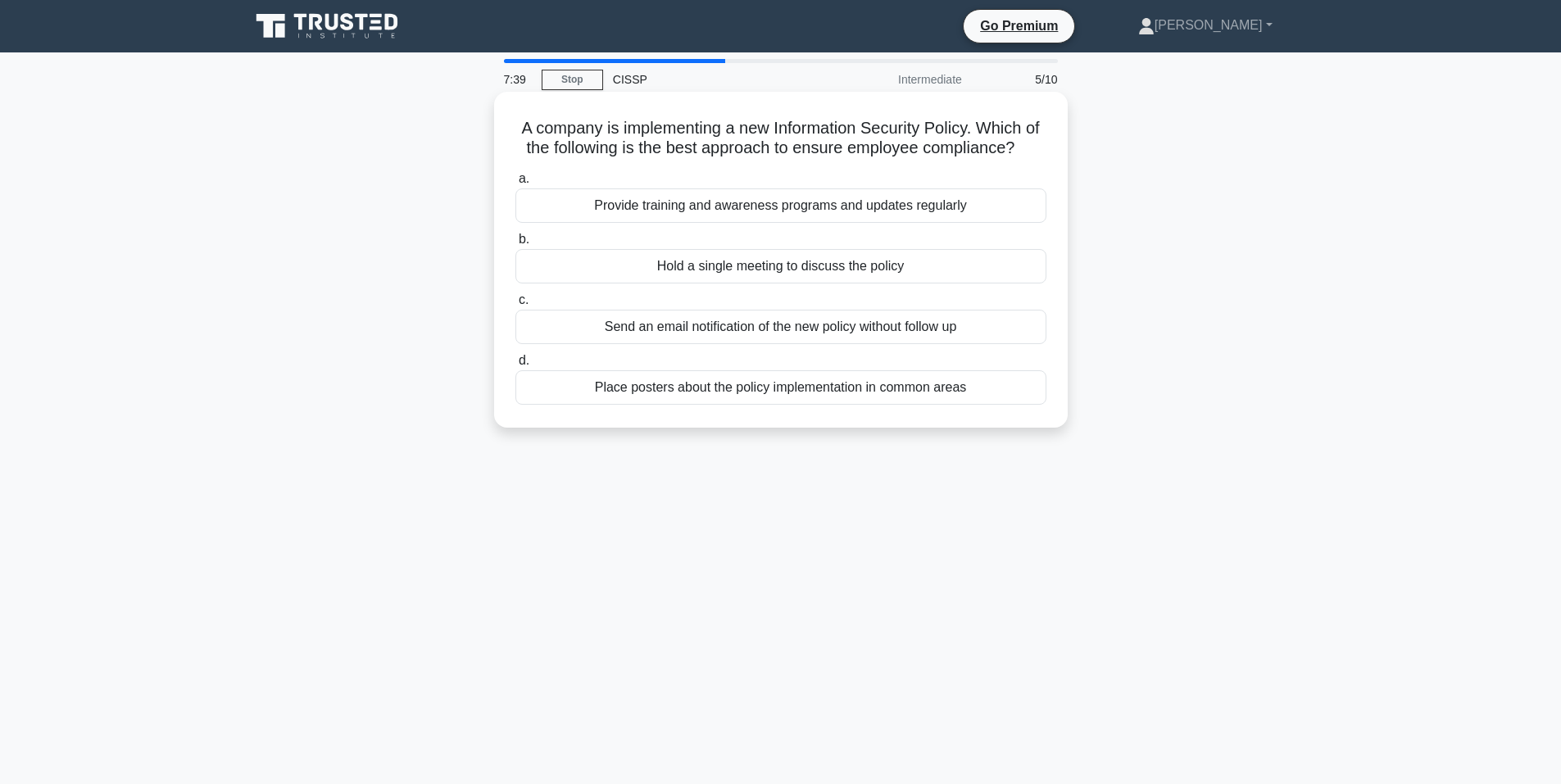
click at [792, 223] on div "Provide training and awareness programs and updates regularly" at bounding box center [780, 206] width 531 height 35
click at [515, 184] on input "a. Provide training and awareness programs and updates regularly" at bounding box center [515, 179] width 0 height 11
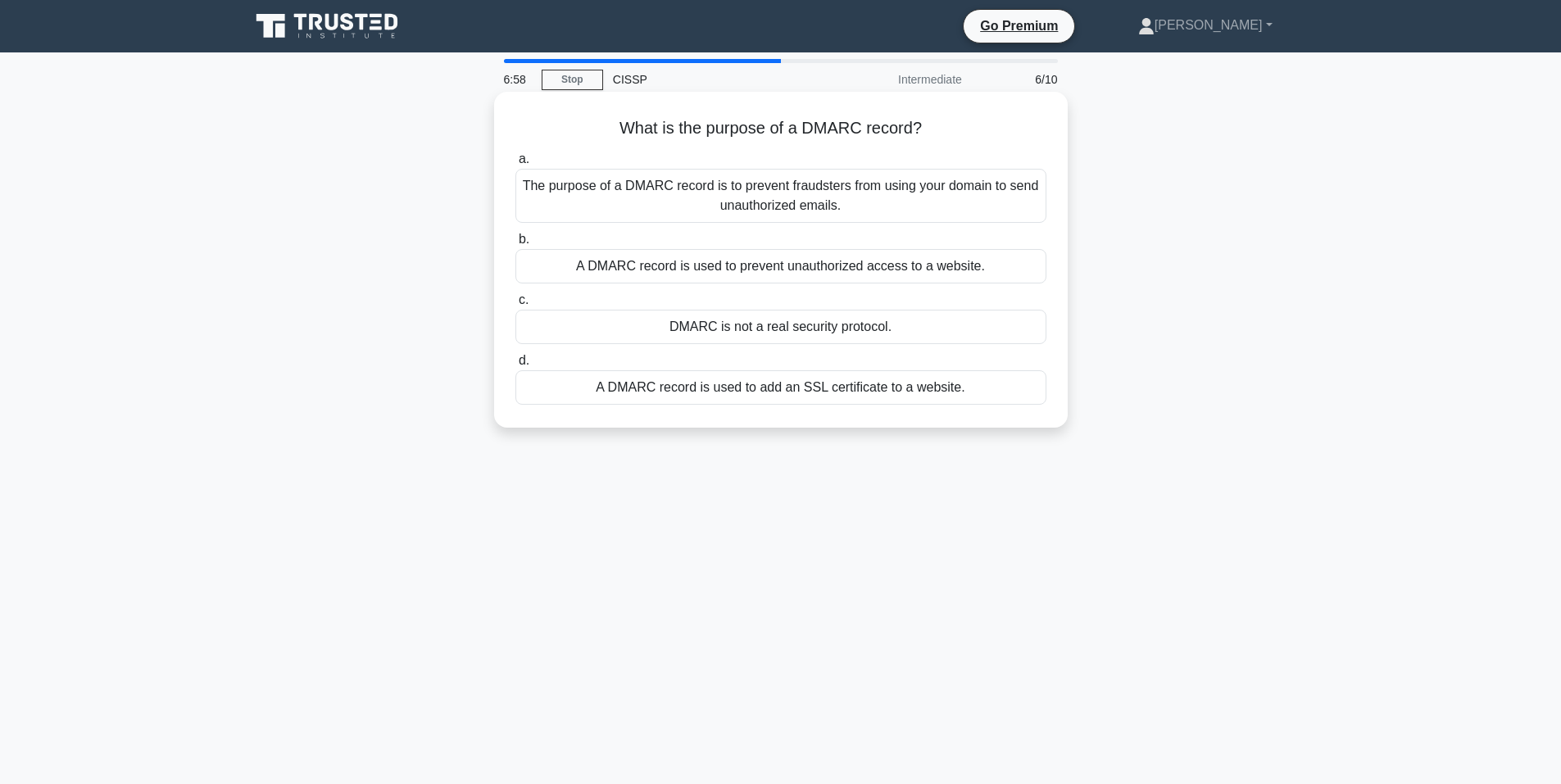
click at [796, 390] on div "A DMARC record is used to add an SSL certificate to a website." at bounding box center [780, 387] width 531 height 35
click at [515, 366] on input "d. A DMARC record is used to add an SSL certificate to a website." at bounding box center [515, 360] width 0 height 11
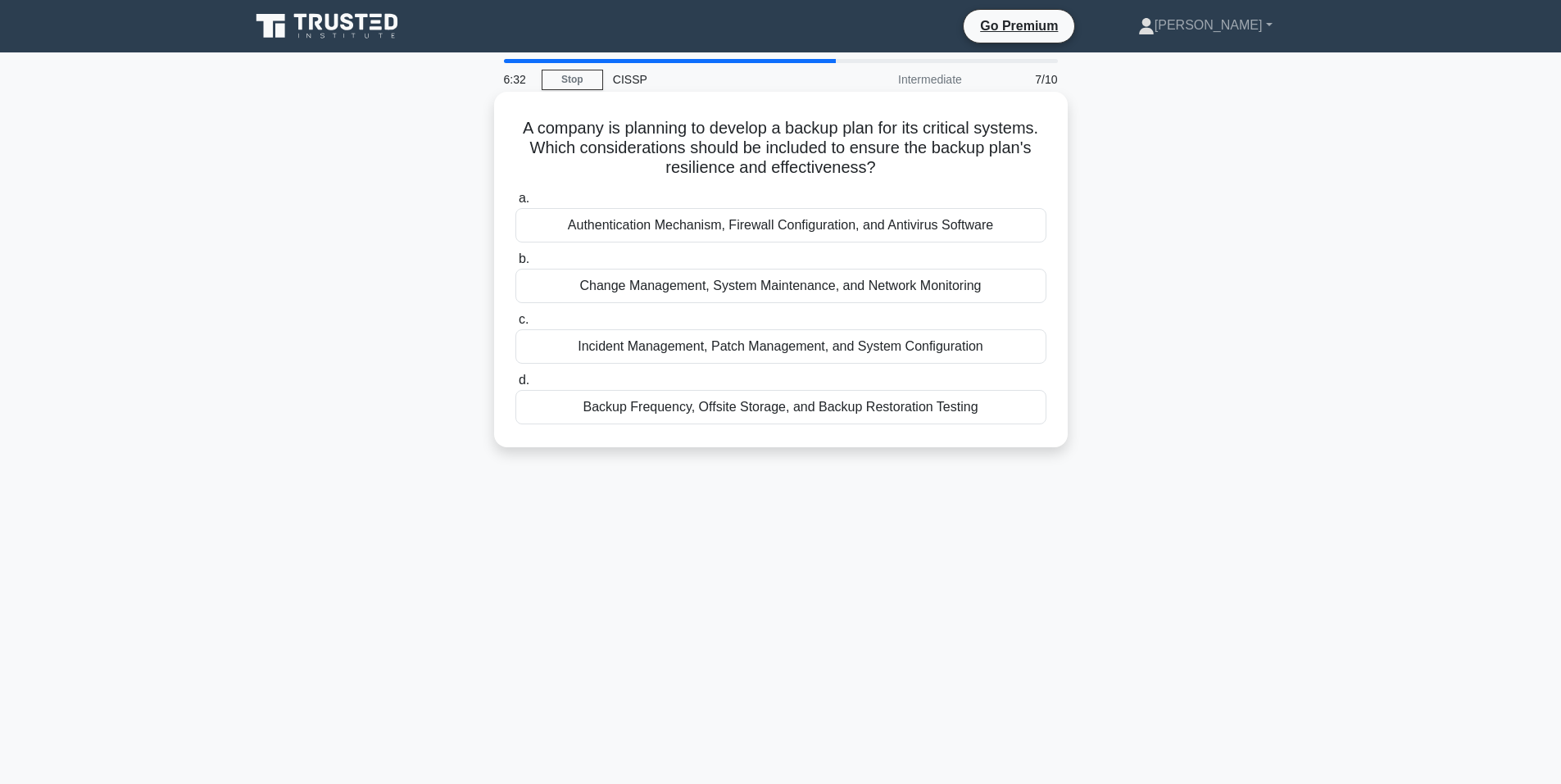
click at [724, 413] on div "Backup Frequency, Offsite Storage, and Backup Restoration Testing" at bounding box center [780, 407] width 531 height 35
click at [515, 385] on input "d. Backup Frequency, Offsite Storage, and Backup Restoration Testing" at bounding box center [515, 380] width 0 height 11
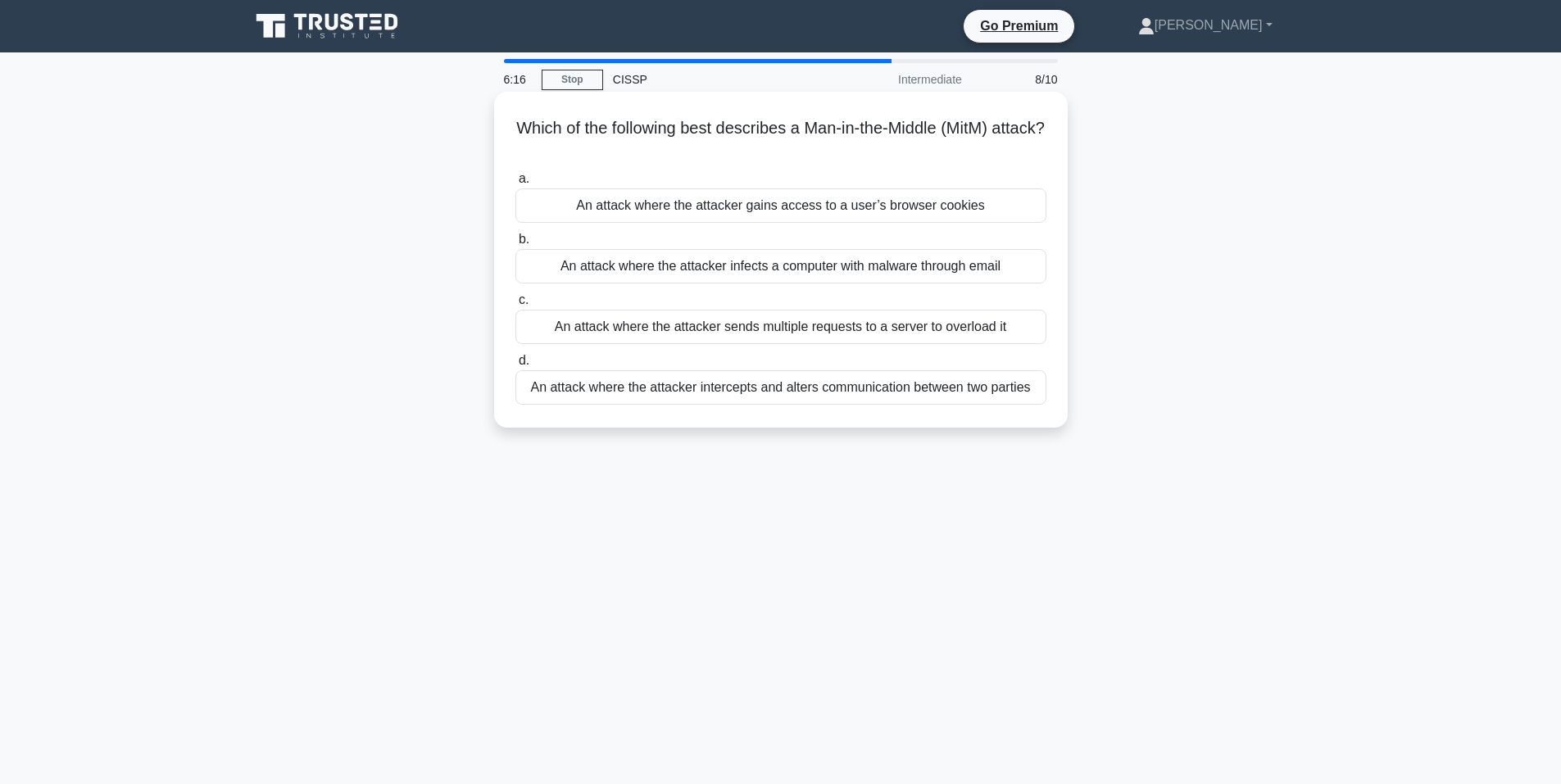
click at [862, 384] on div "An attack where the attacker intercepts and alters communication between two pa…" at bounding box center [780, 387] width 531 height 35
click at [515, 366] on input "d. An attack where the attacker intercepts and alters communication between two…" at bounding box center [515, 360] width 0 height 11
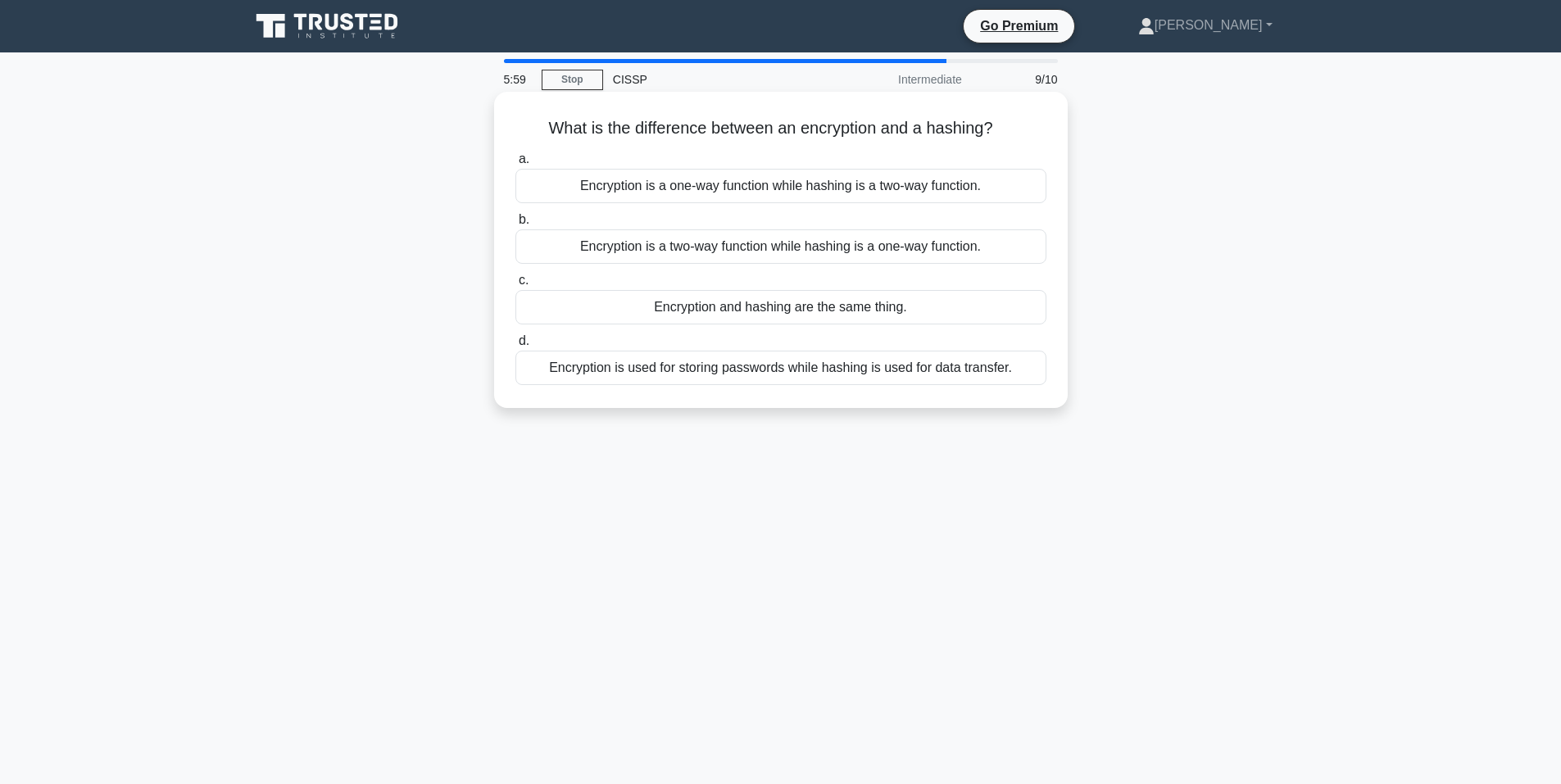
click at [805, 248] on div "Encryption is a two-way function while hashing is a one-way function." at bounding box center [780, 247] width 531 height 35
click at [515, 225] on input "b. Encryption is a two-way function while hashing is a one-way function." at bounding box center [515, 219] width 0 height 11
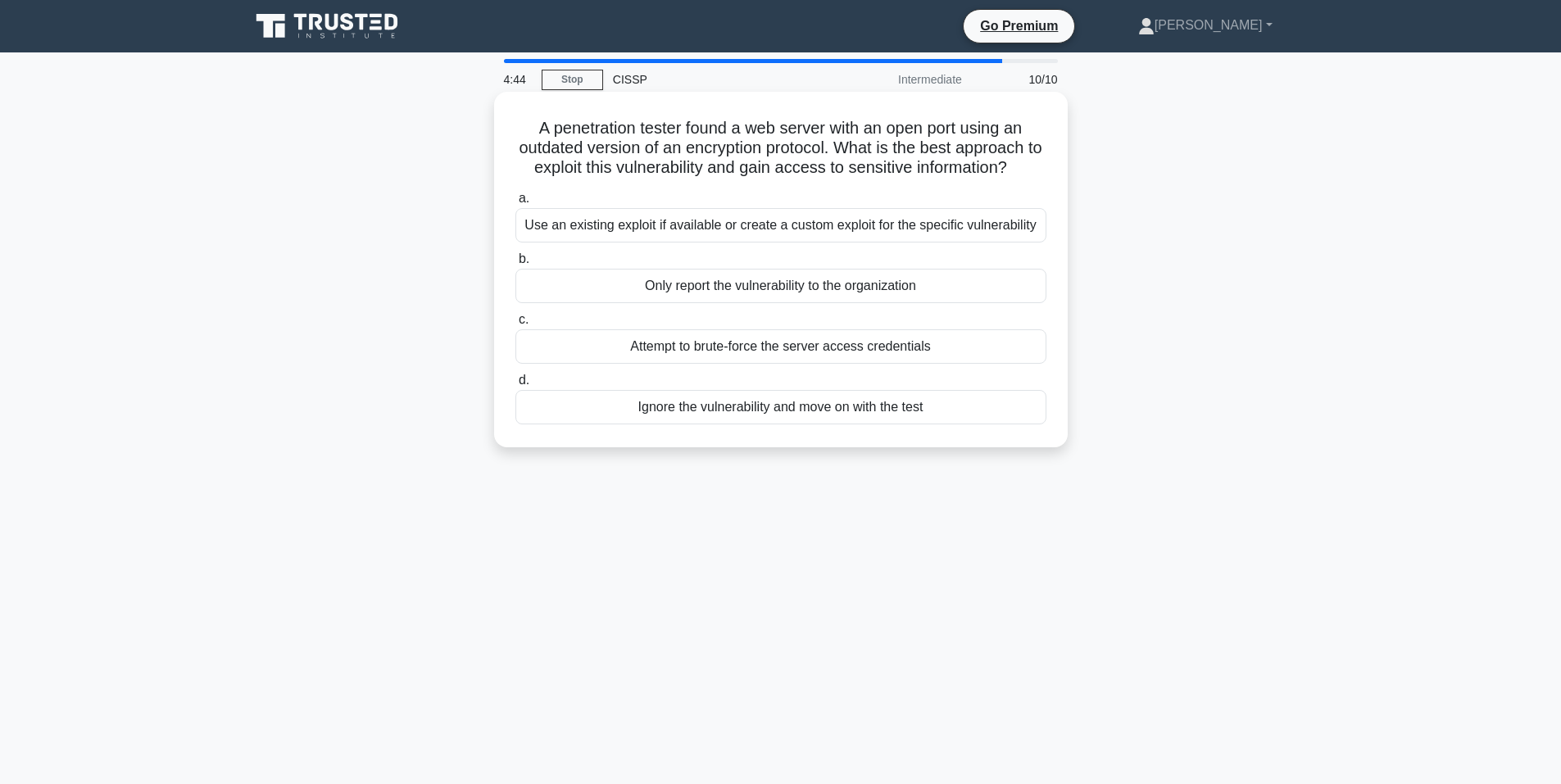
click at [759, 283] on div "Only report the vulnerability to the organization" at bounding box center [780, 286] width 531 height 35
click at [515, 264] on input "b. Only report the vulnerability to the organization" at bounding box center [515, 258] width 0 height 11
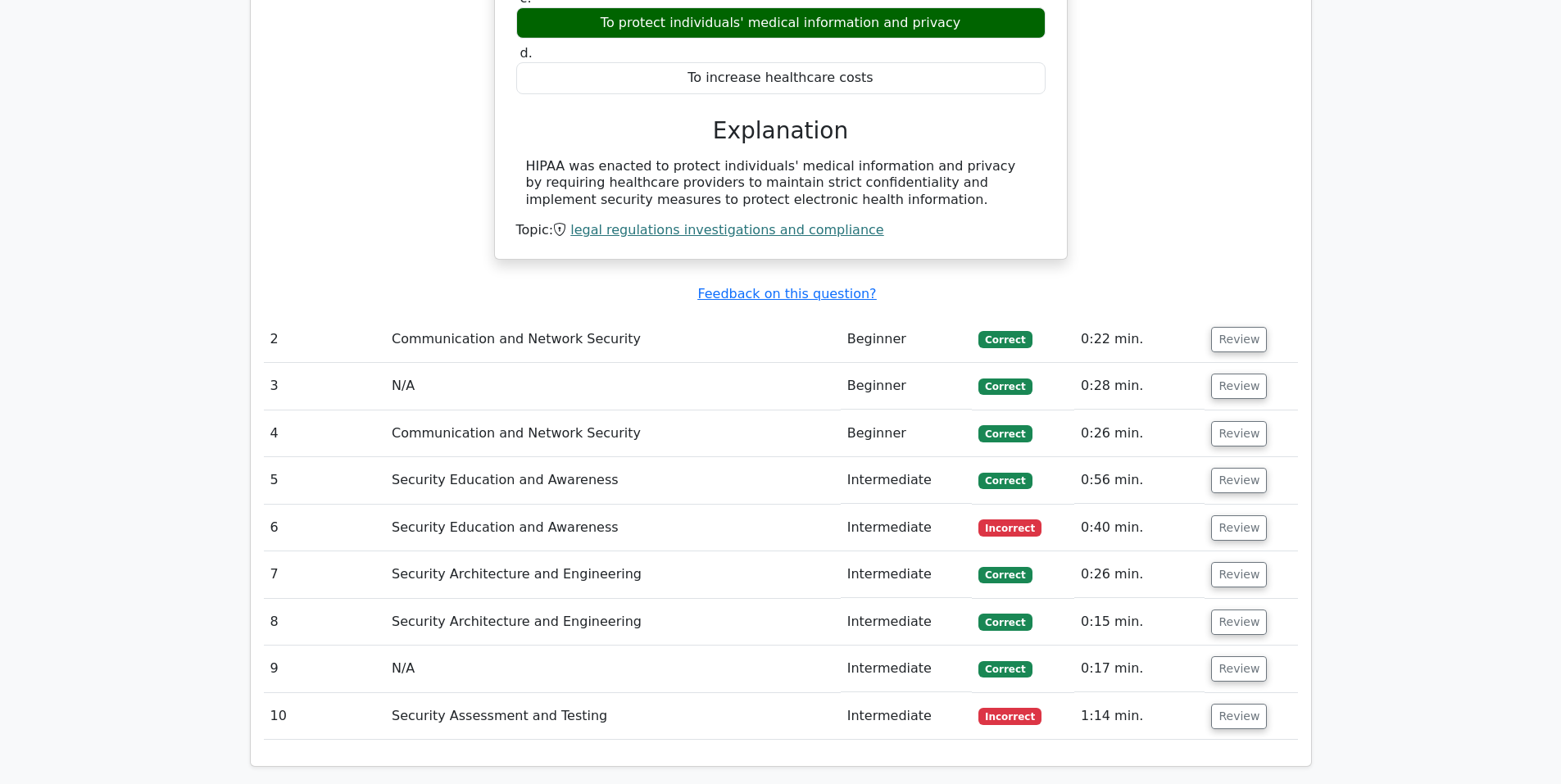
scroll to position [1501, 0]
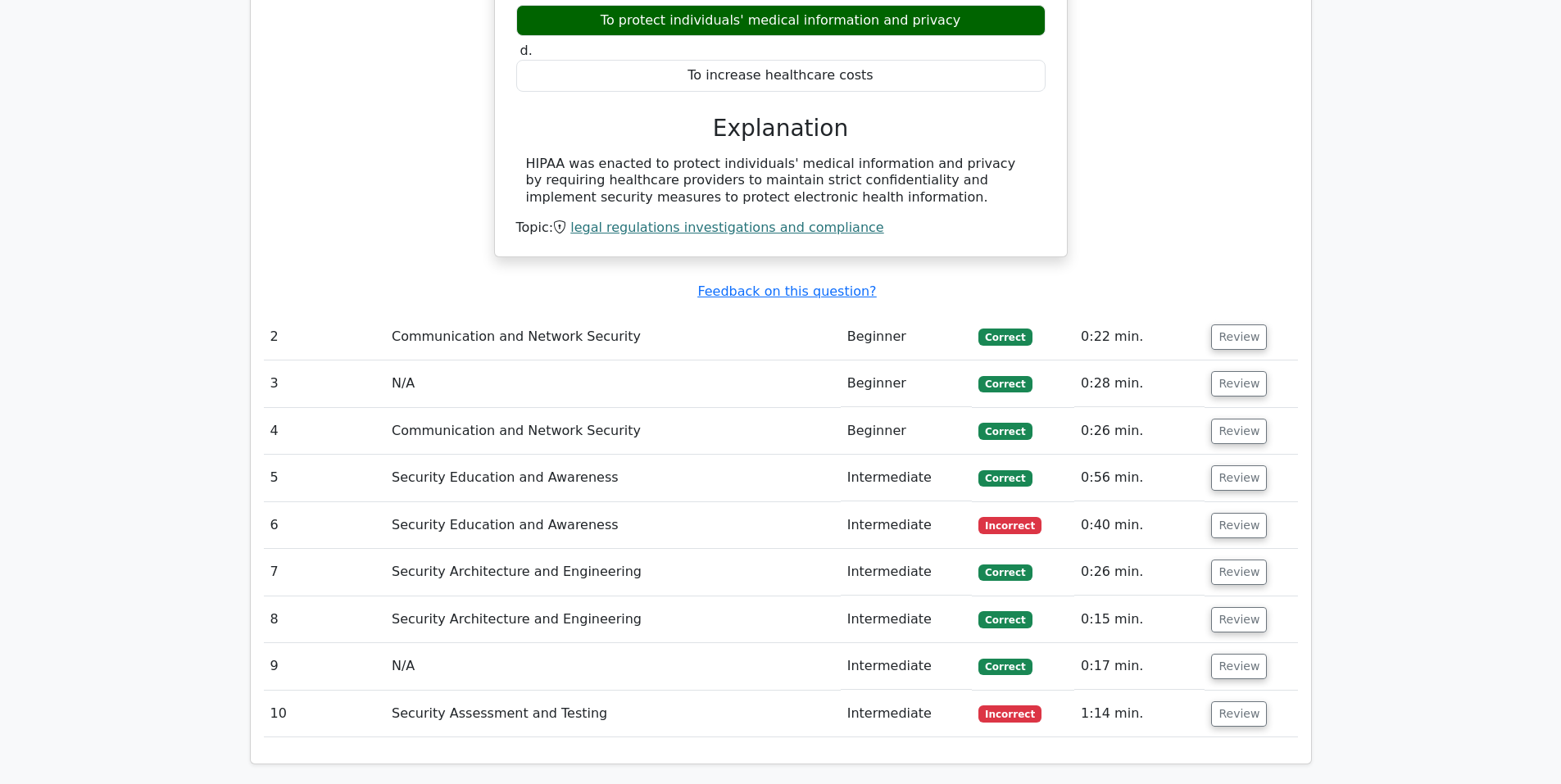
drag, startPoint x: 1234, startPoint y: 484, endPoint x: 1193, endPoint y: 475, distance: 42.0
click at [1234, 513] on button "Review" at bounding box center [1239, 526] width 56 height 25
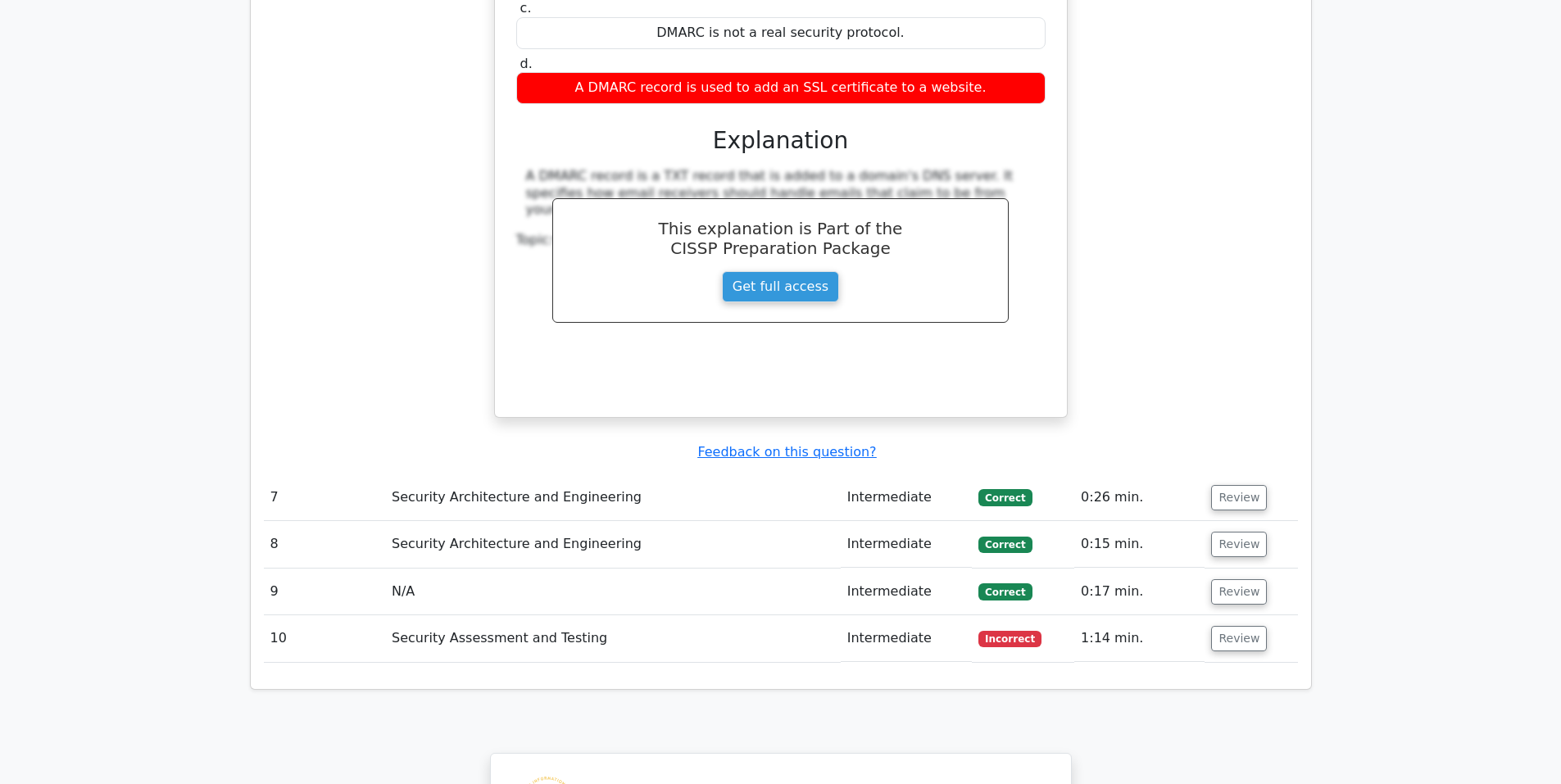
scroll to position [2320, 0]
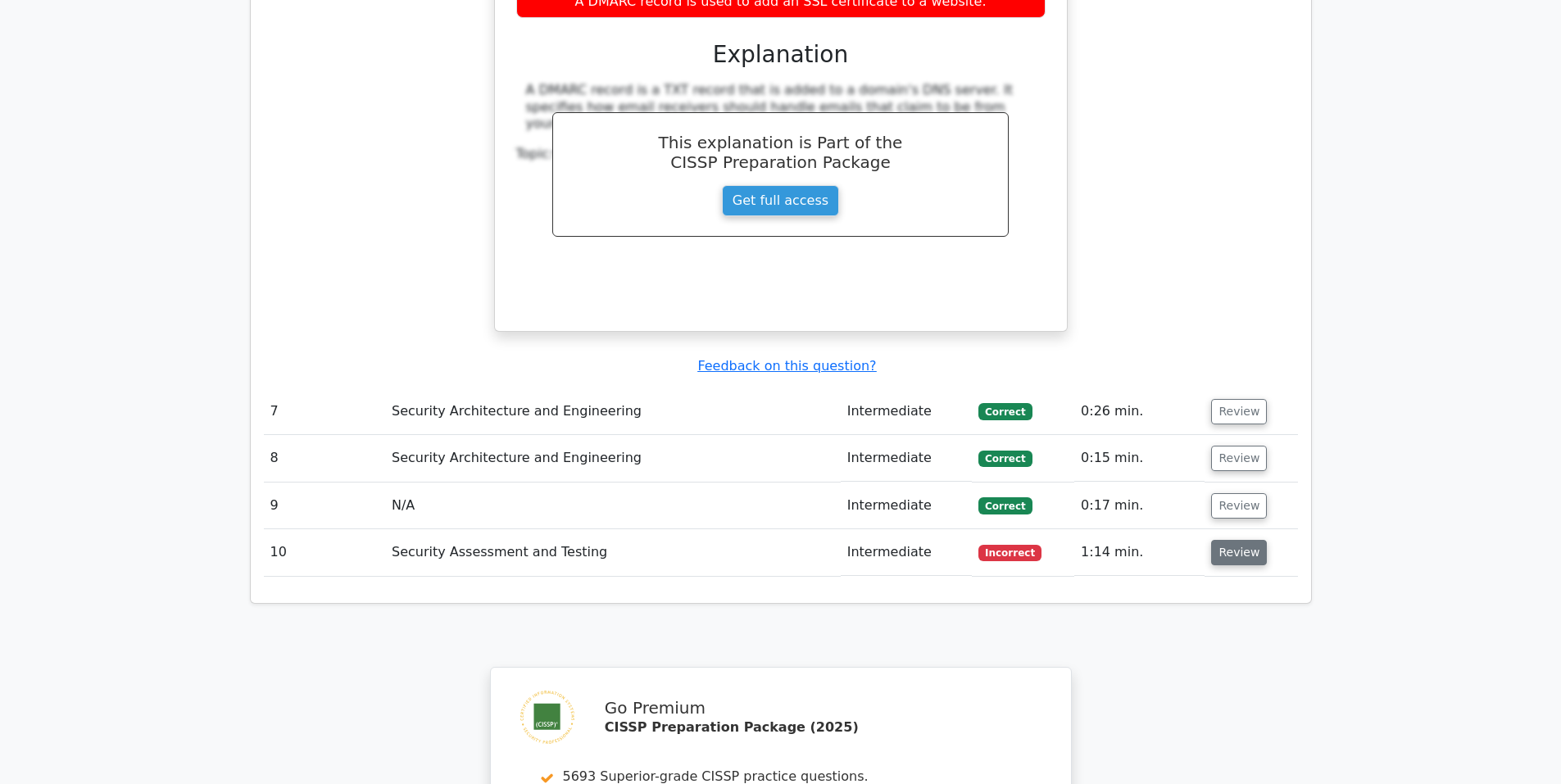
click at [1228, 540] on button "Review" at bounding box center [1239, 552] width 56 height 25
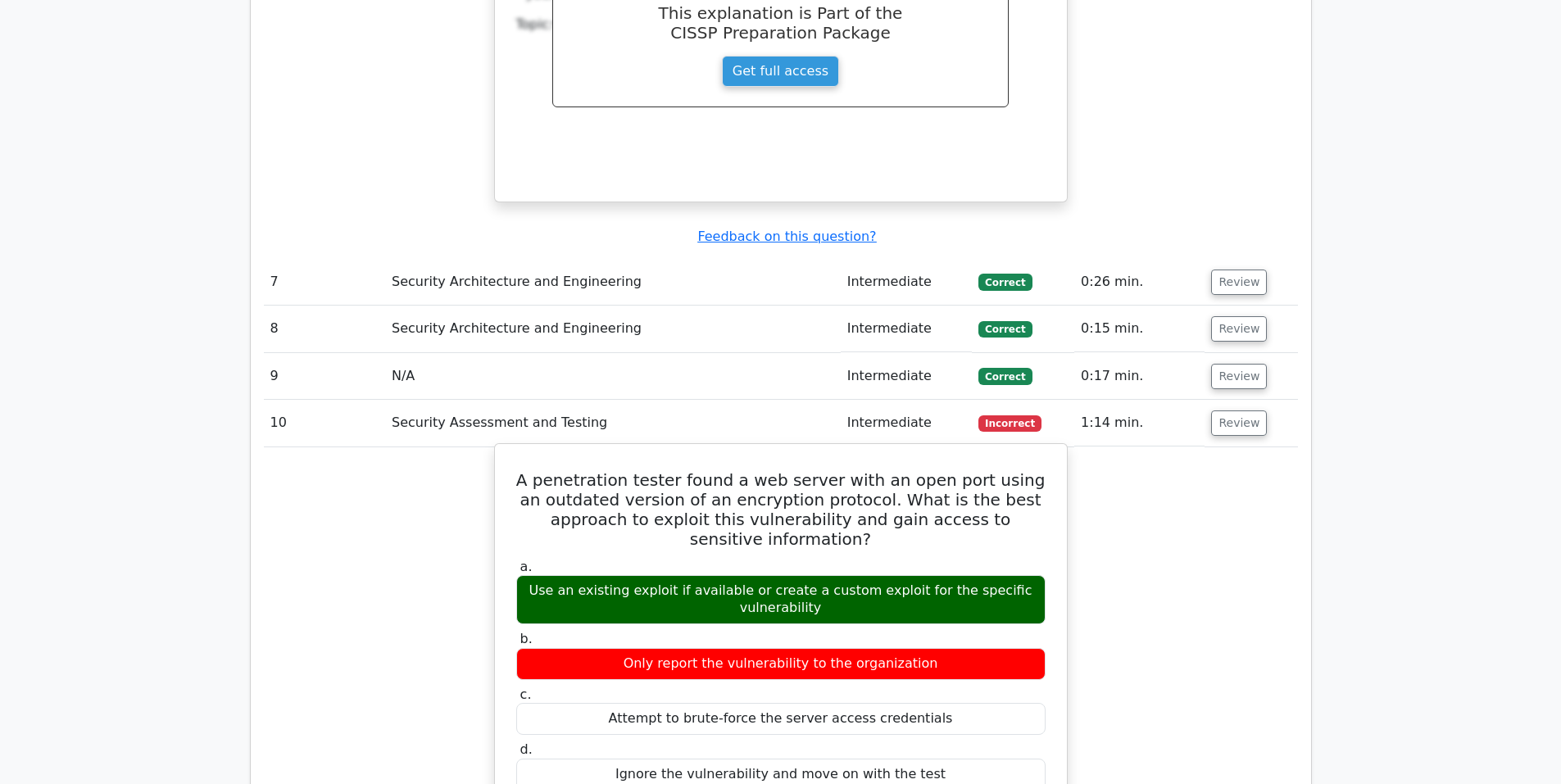
scroll to position [2184, 0]
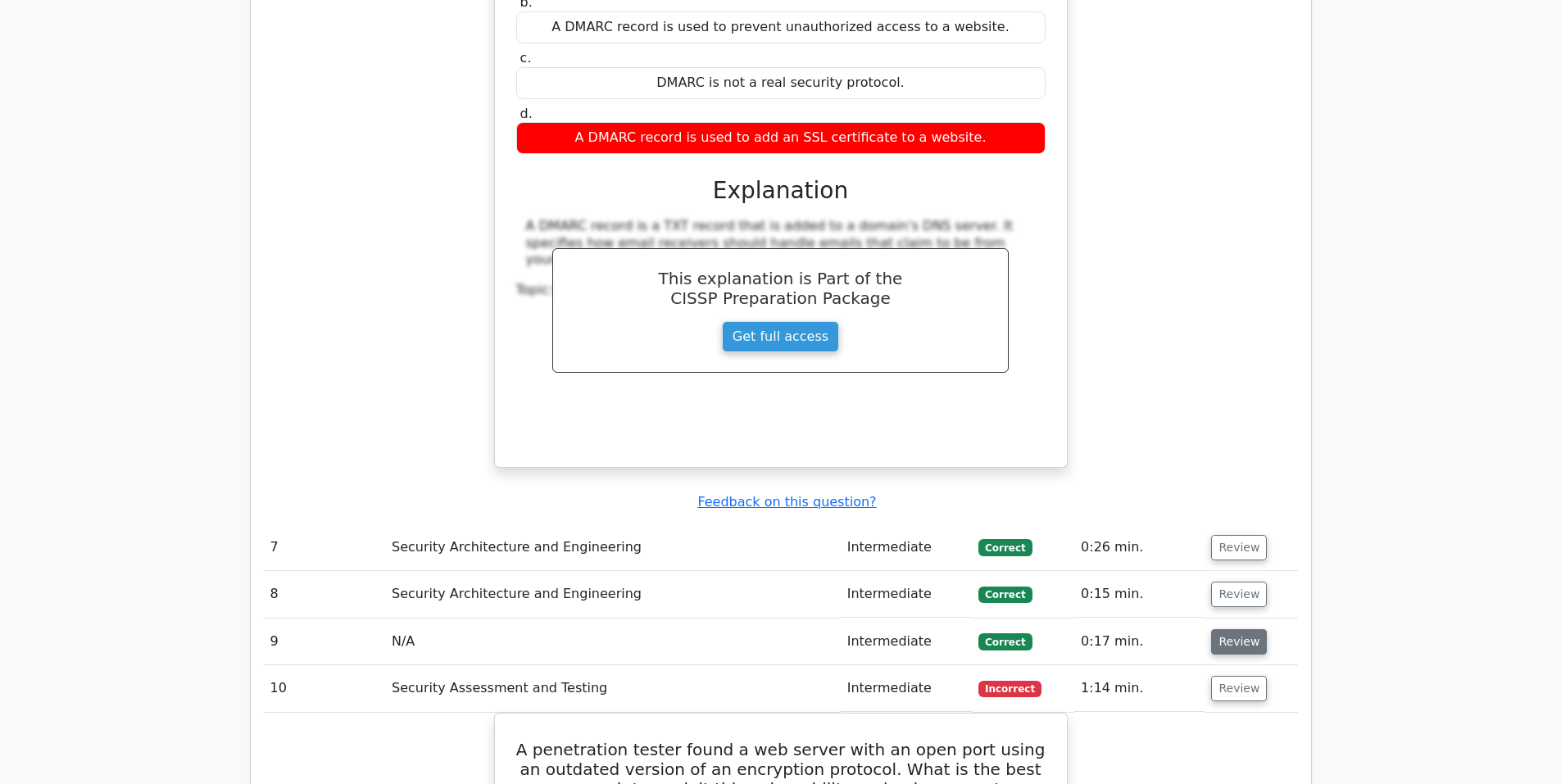
click at [1232, 629] on button "Review" at bounding box center [1239, 642] width 56 height 25
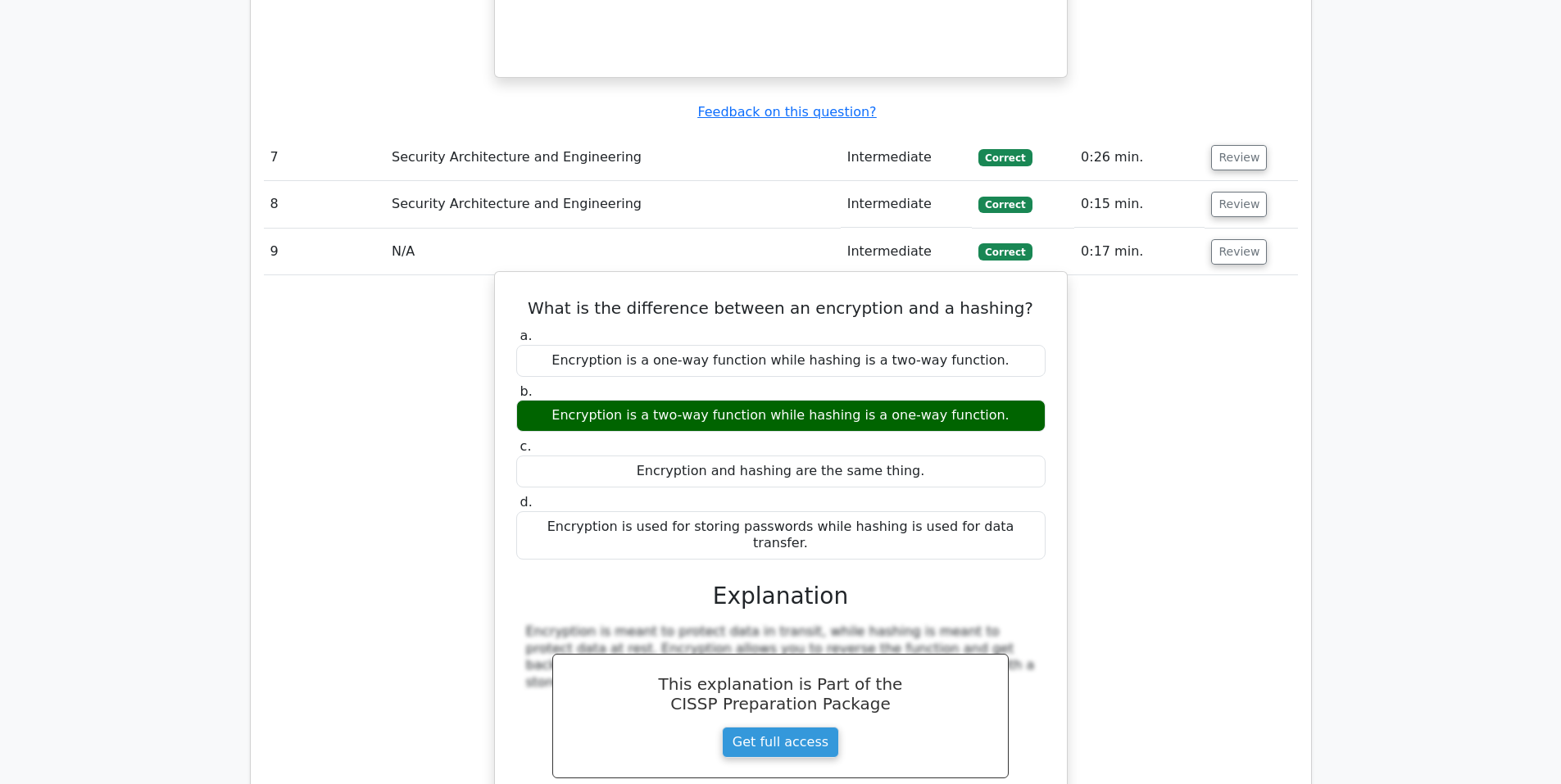
scroll to position [2593, 0]
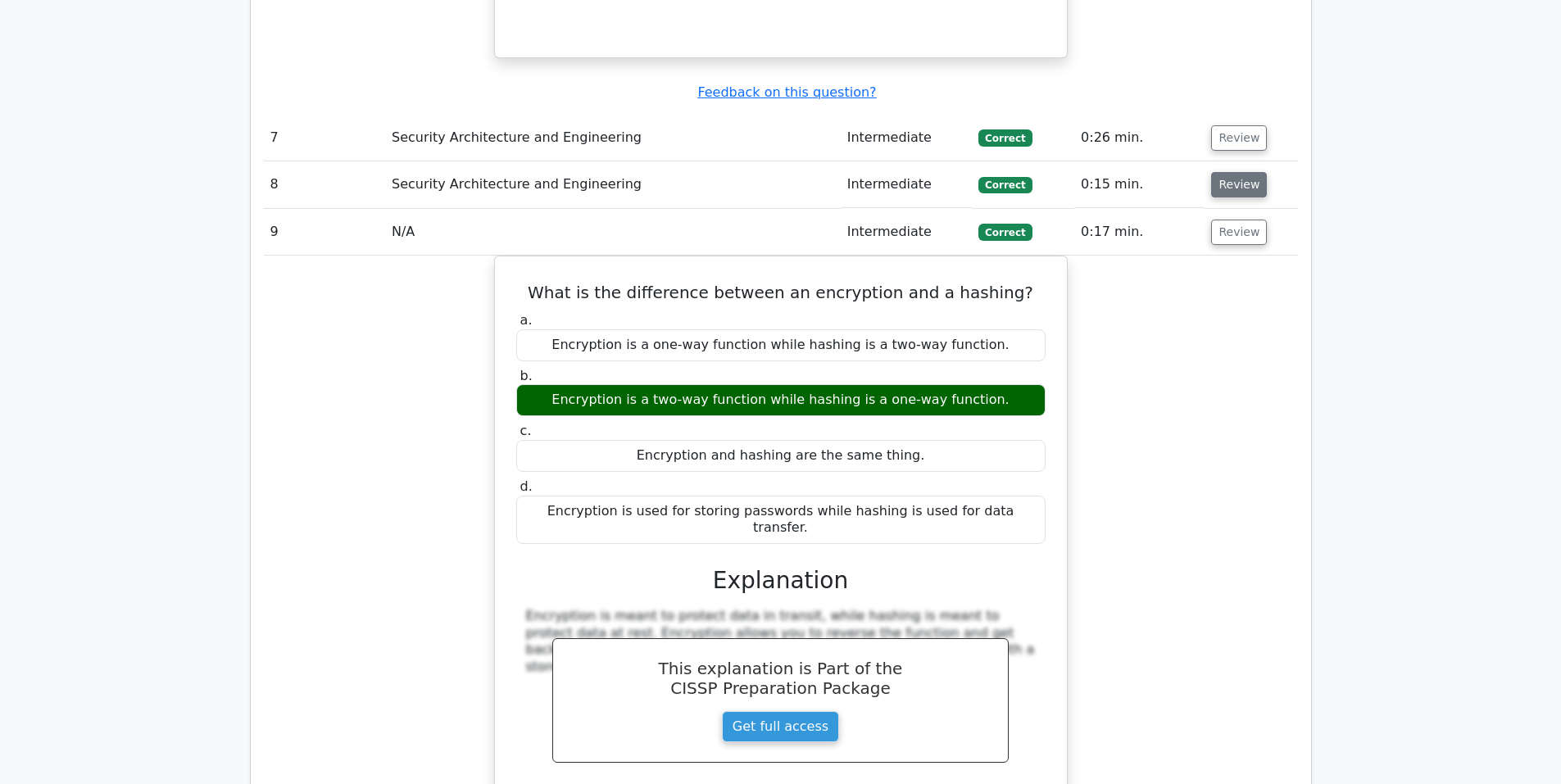
click at [1237, 172] on button "Review" at bounding box center [1239, 184] width 56 height 25
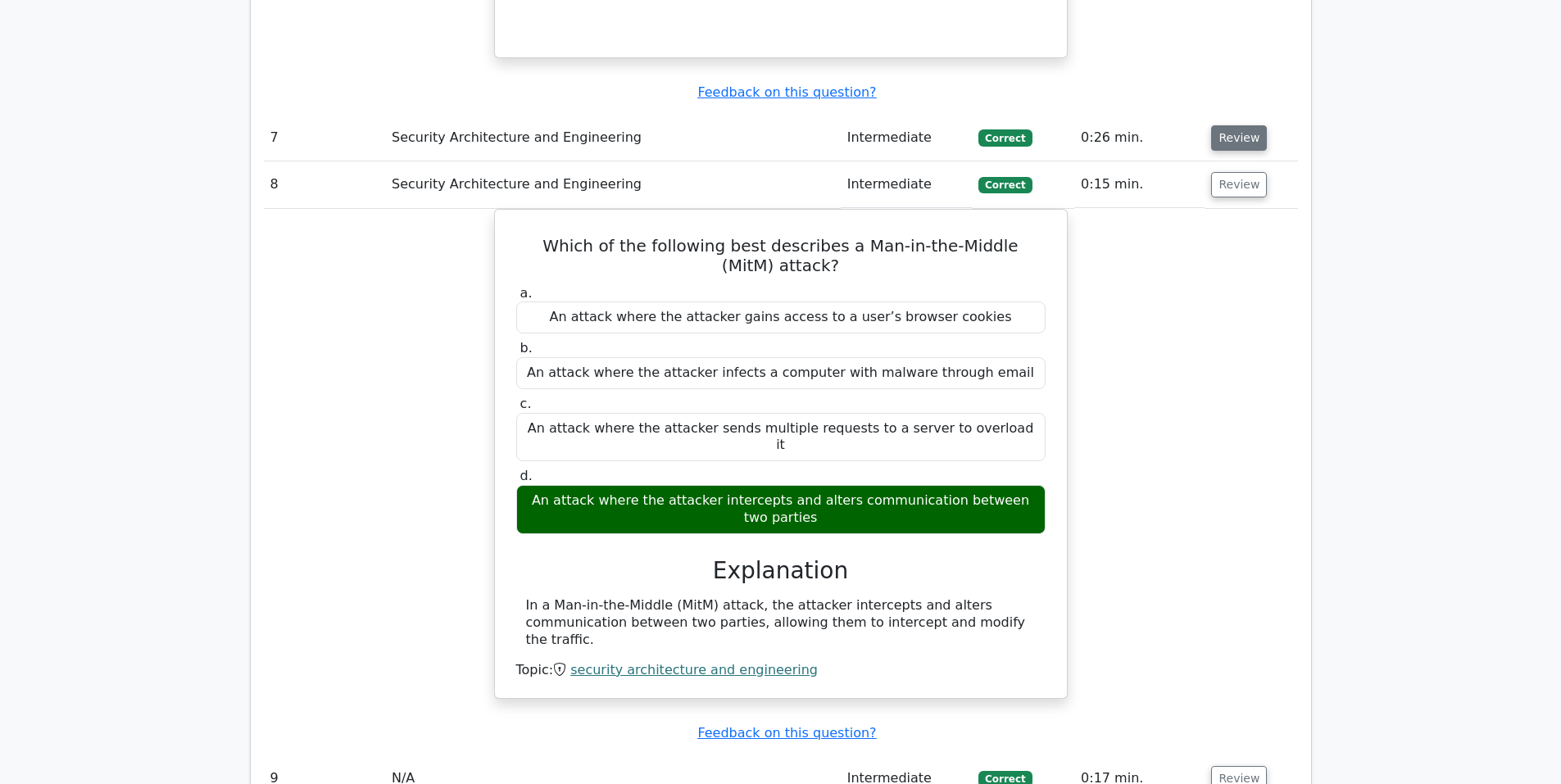
click at [1256, 125] on button "Review" at bounding box center [1239, 137] width 56 height 25
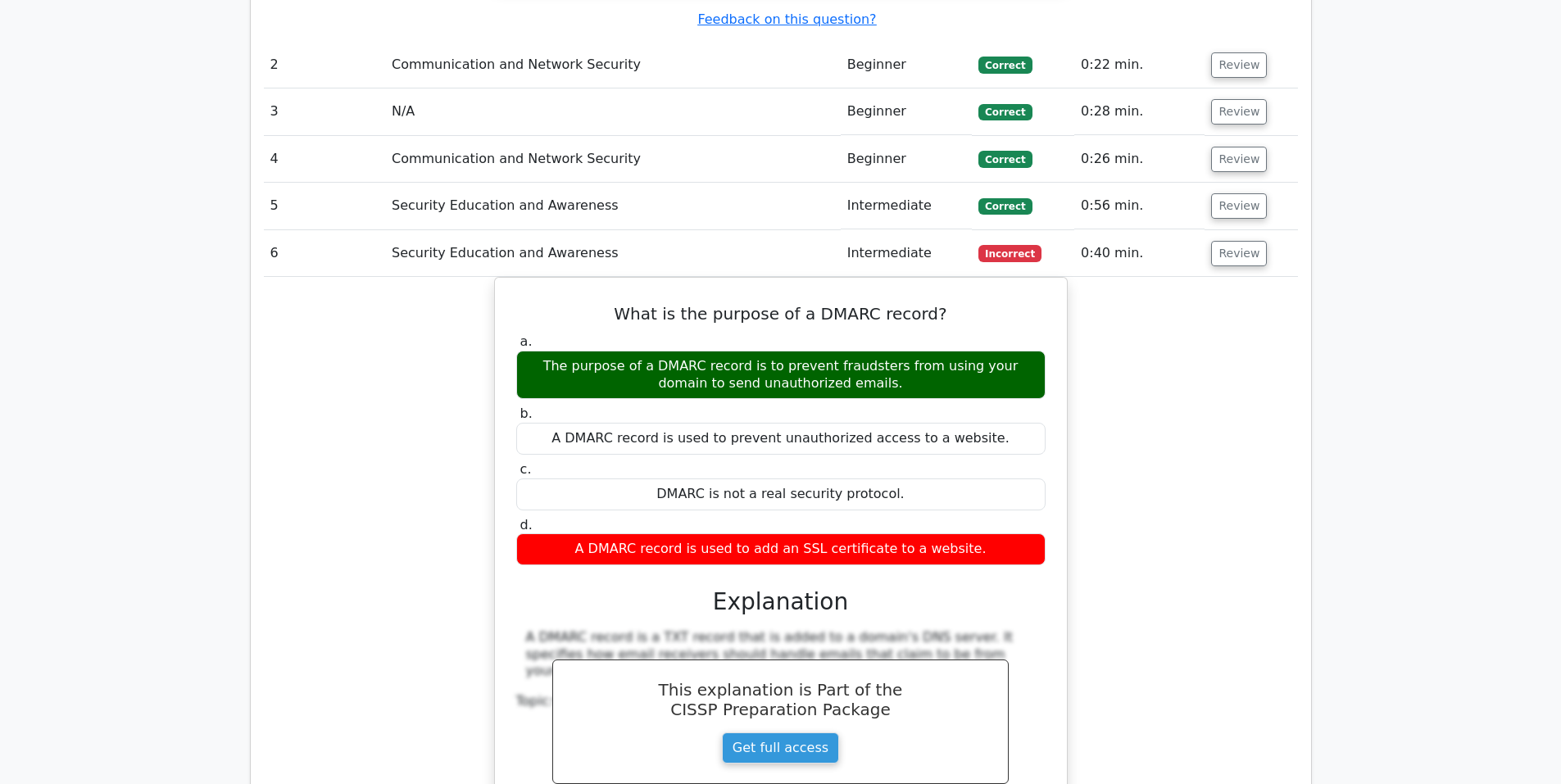
scroll to position [1638, 0]
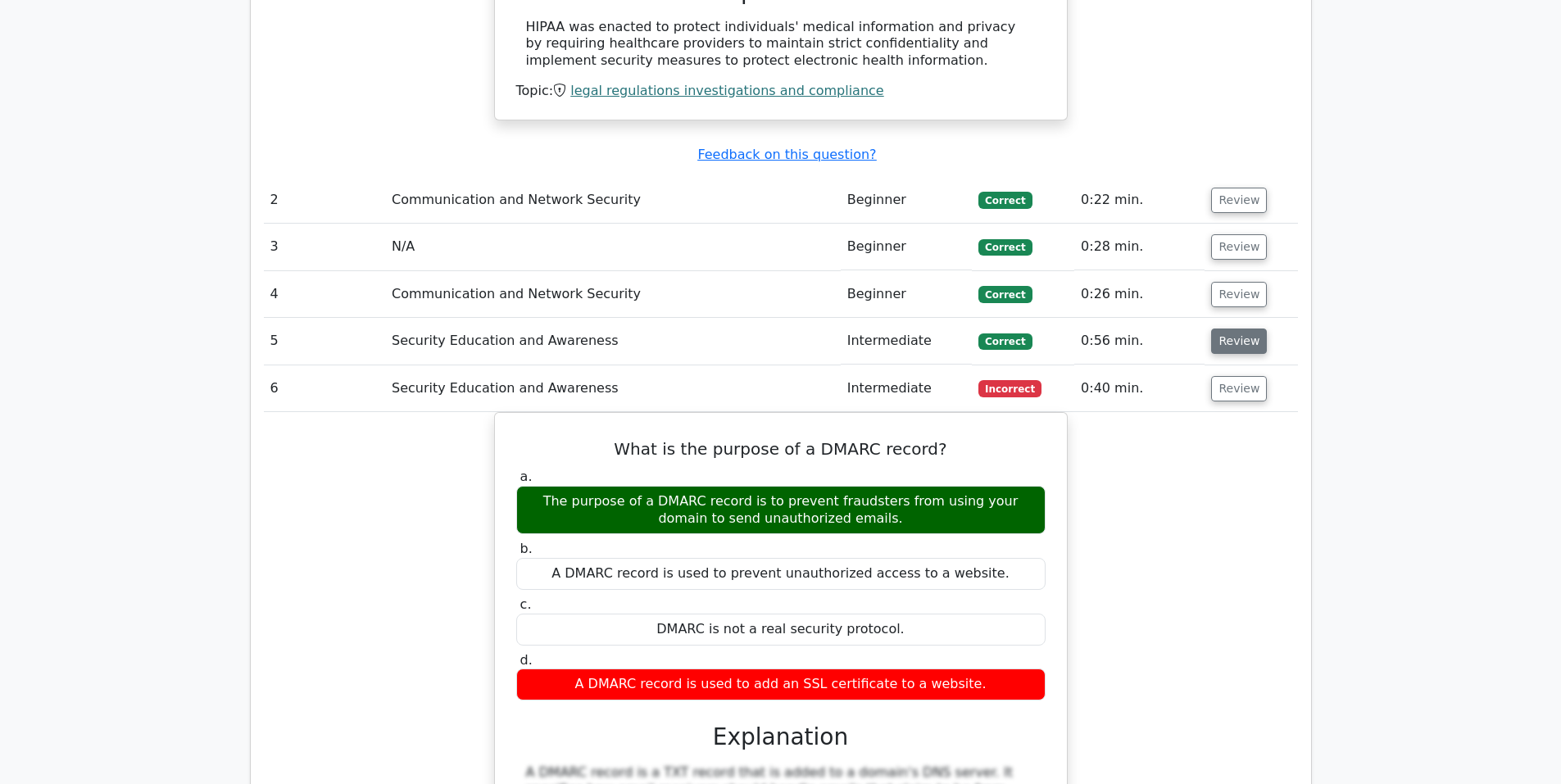
click at [1221, 329] on button "Review" at bounding box center [1239, 341] width 56 height 25
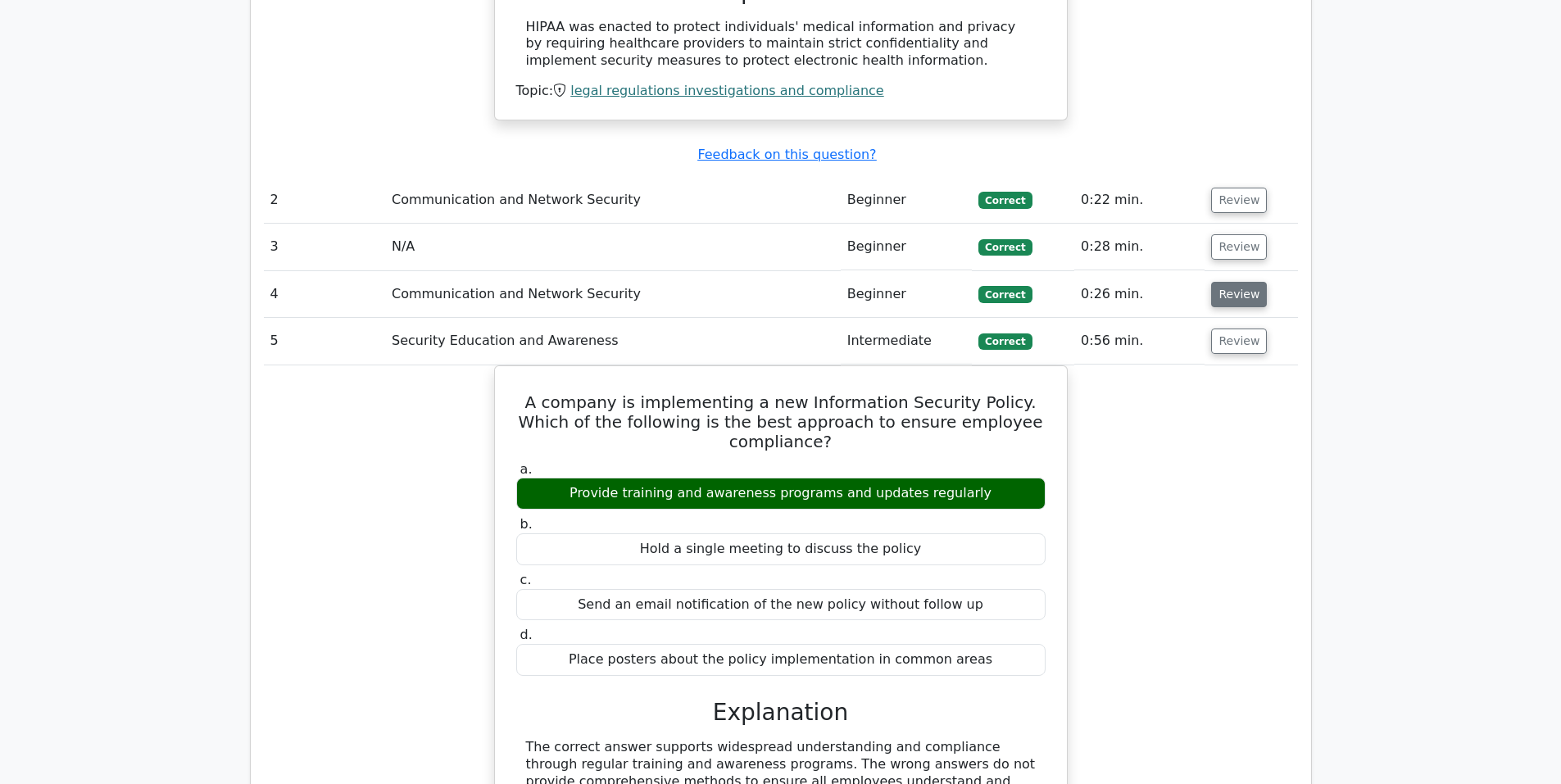
click at [1230, 282] on button "Review" at bounding box center [1239, 294] width 56 height 25
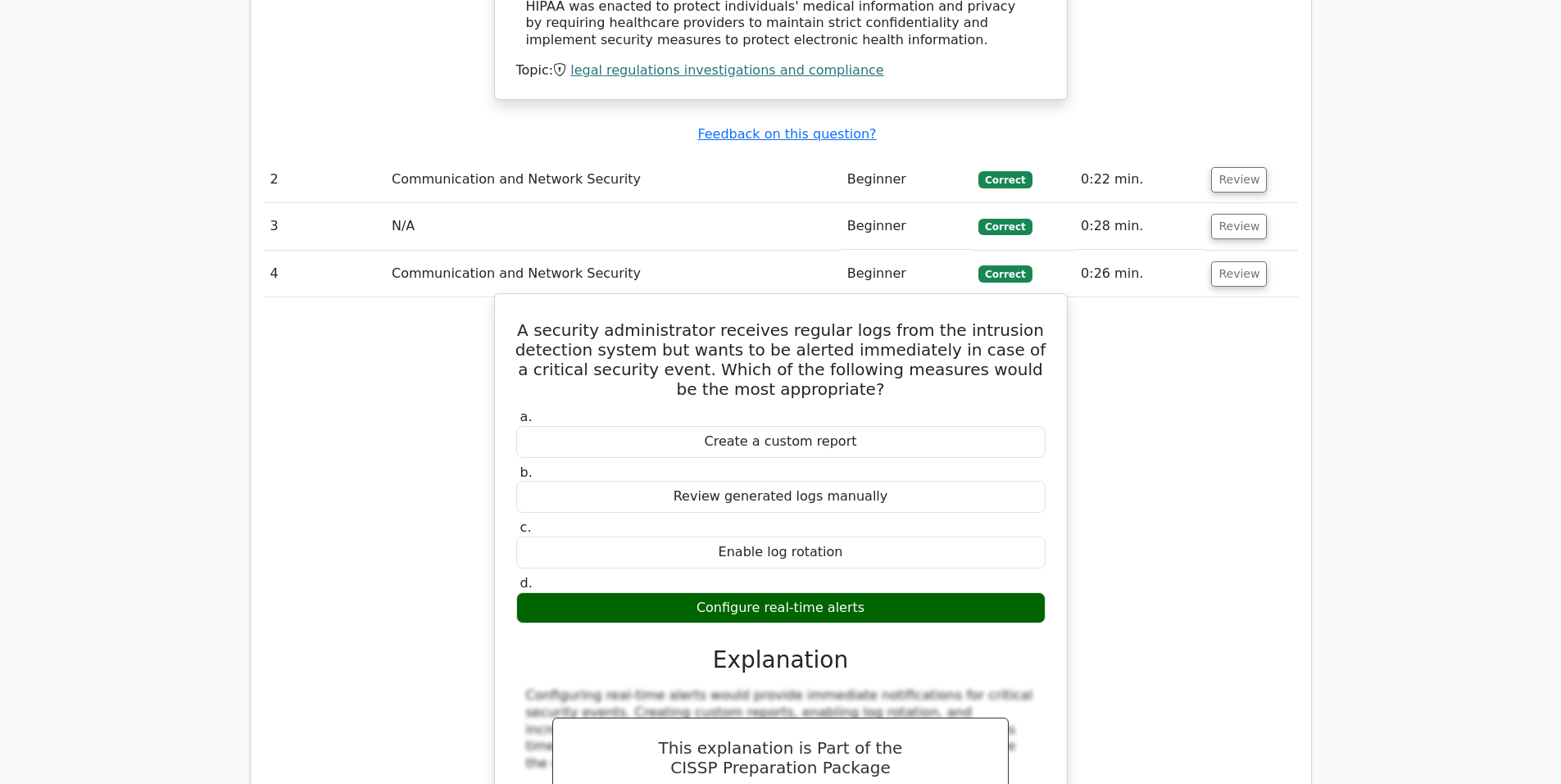
scroll to position [1775, 0]
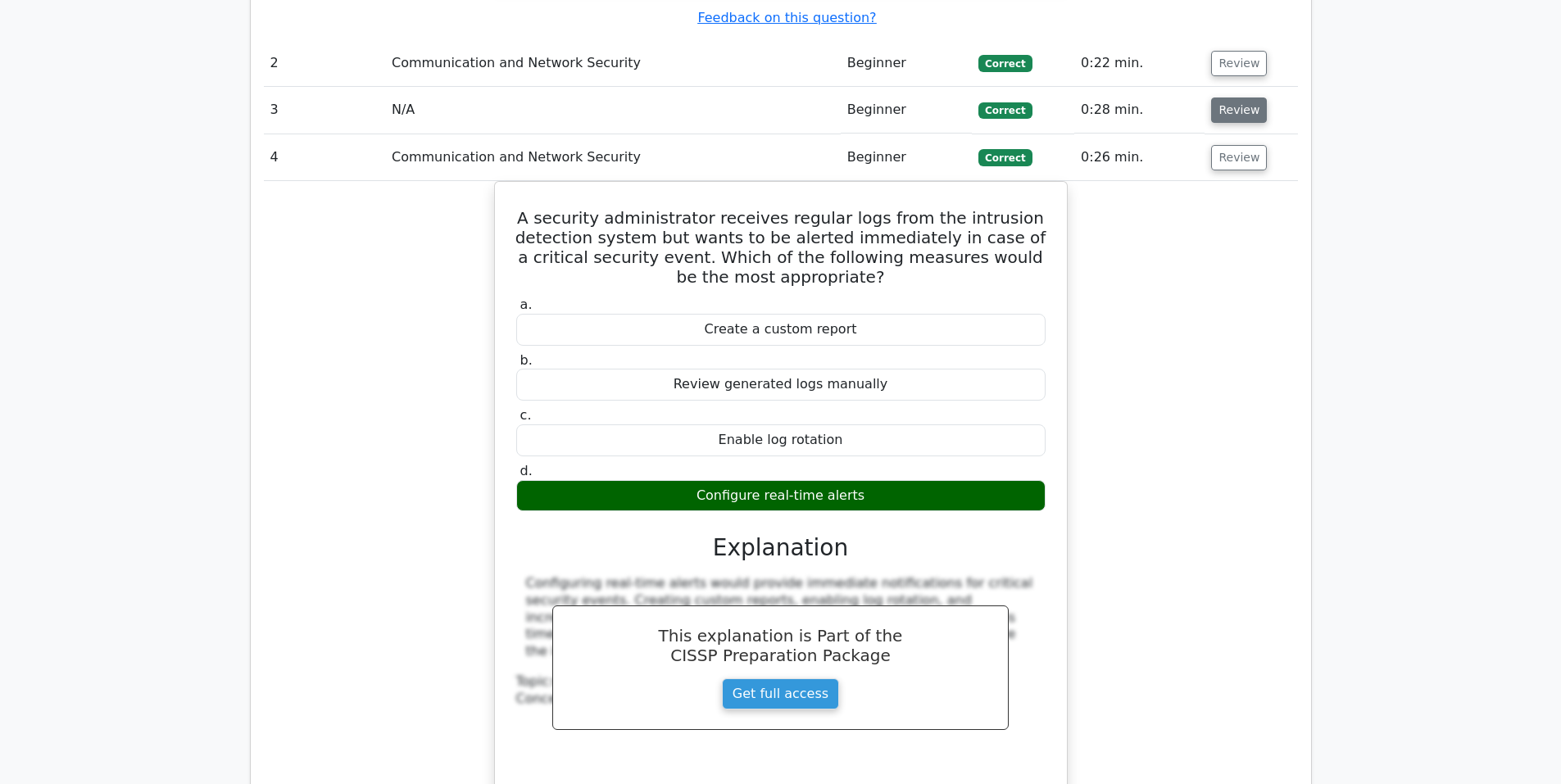
click at [1222, 97] on button "Review" at bounding box center [1239, 110] width 56 height 25
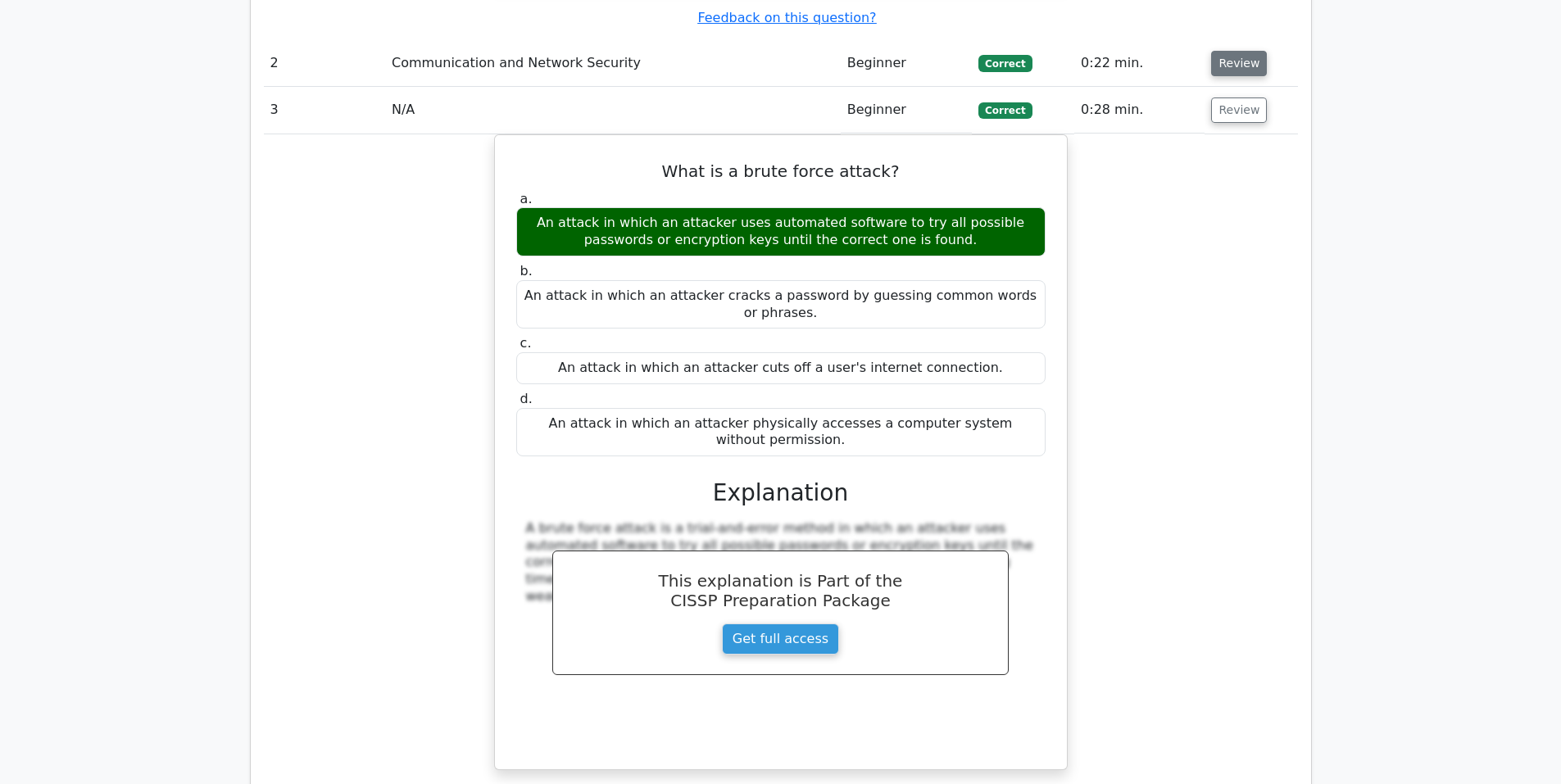
click at [1234, 51] on button "Review" at bounding box center [1239, 63] width 56 height 25
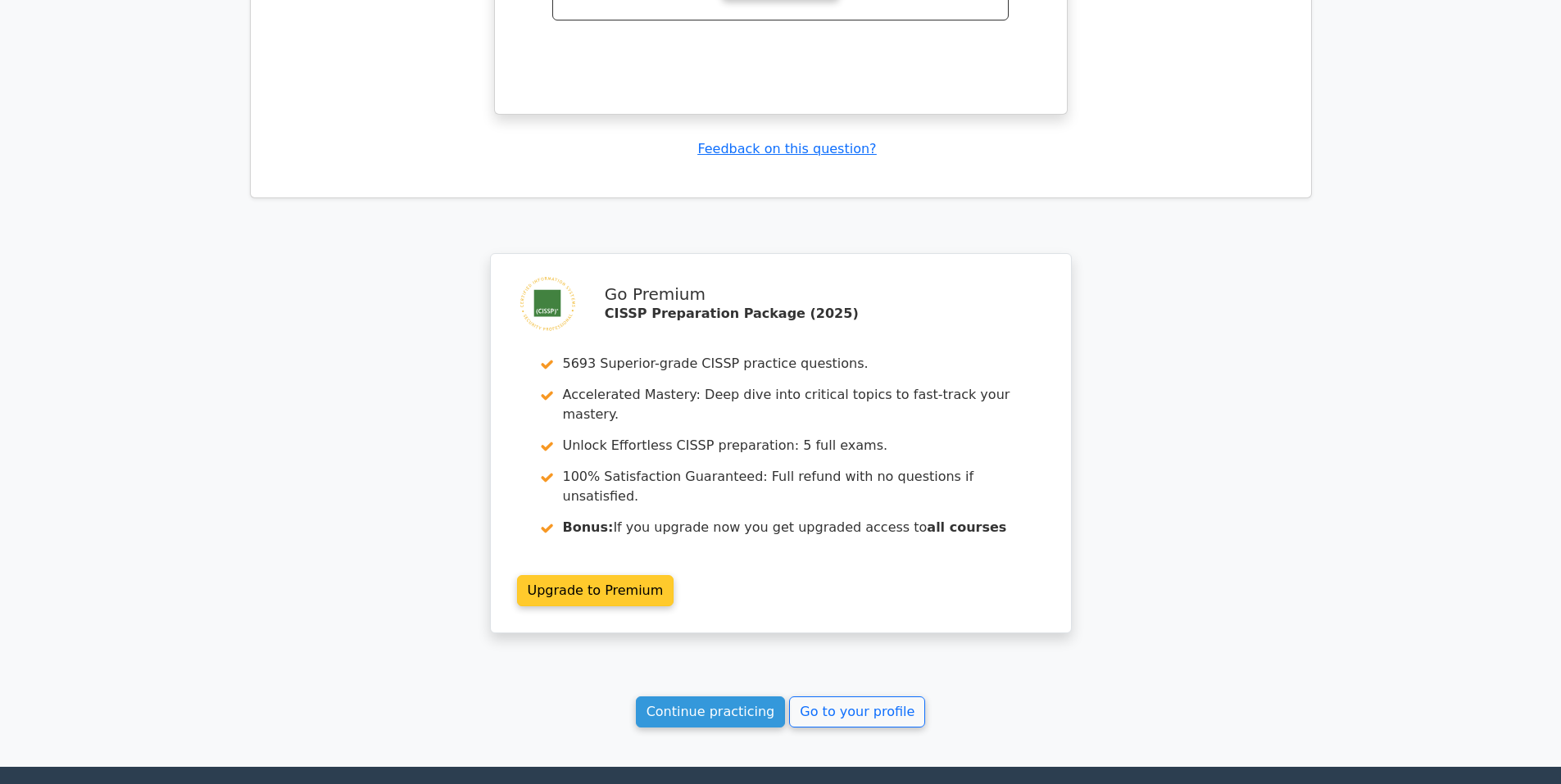
scroll to position [7819, 0]
